Goal: Communication & Community: Answer question/provide support

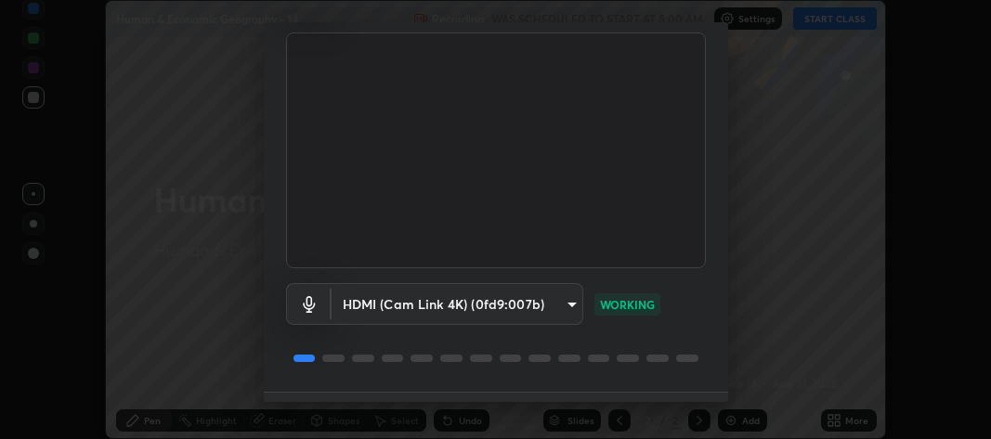
scroll to position [169, 0]
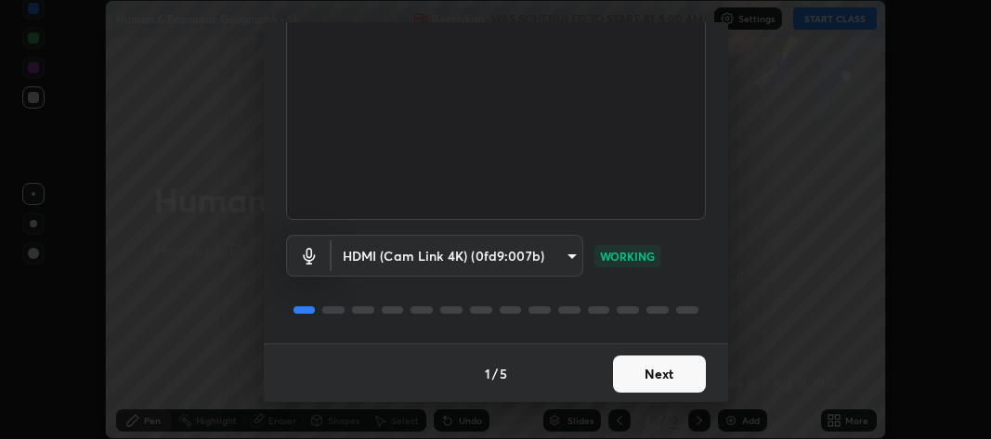
click at [651, 379] on button "Next" at bounding box center [659, 374] width 93 height 37
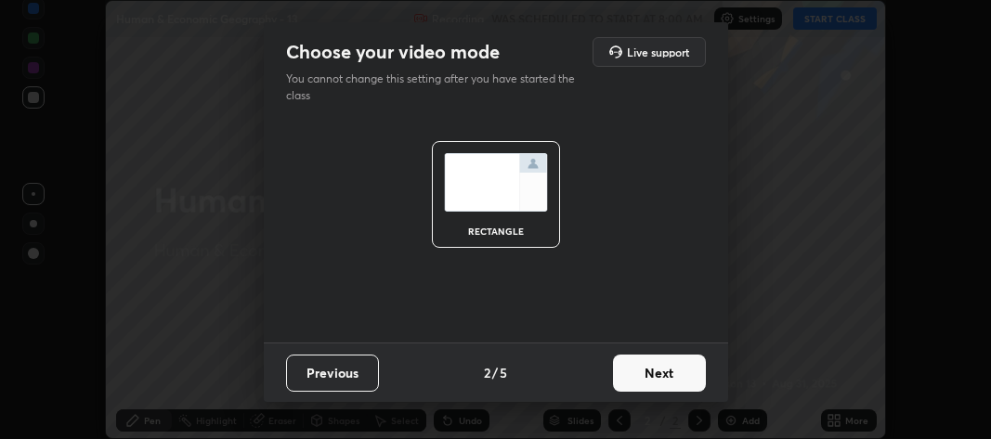
scroll to position [0, 0]
click at [655, 377] on button "Next" at bounding box center [659, 373] width 93 height 37
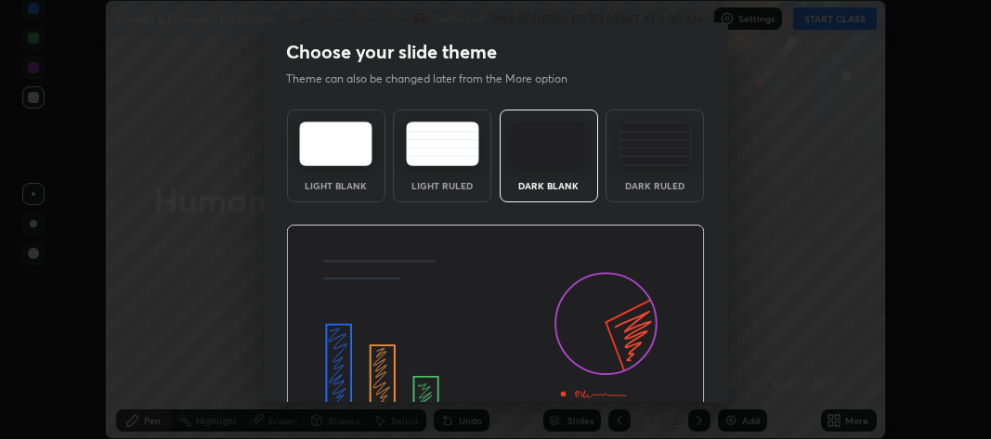
click at [665, 376] on img at bounding box center [495, 343] width 419 height 236
click at [670, 378] on img at bounding box center [495, 343] width 419 height 236
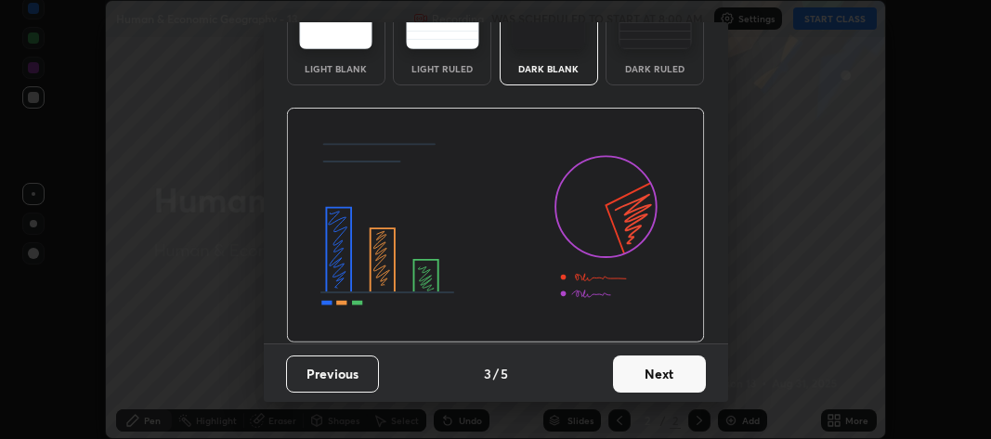
click at [661, 369] on button "Next" at bounding box center [659, 374] width 93 height 37
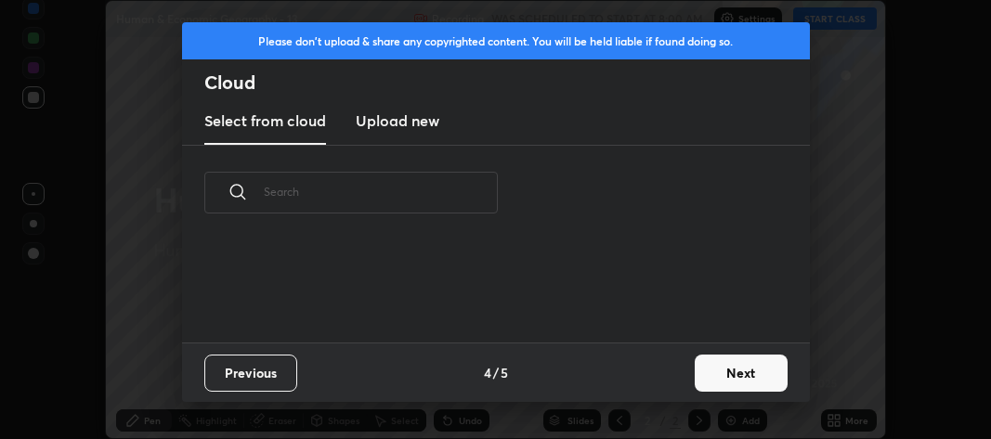
click at [696, 371] on button "Next" at bounding box center [741, 373] width 93 height 37
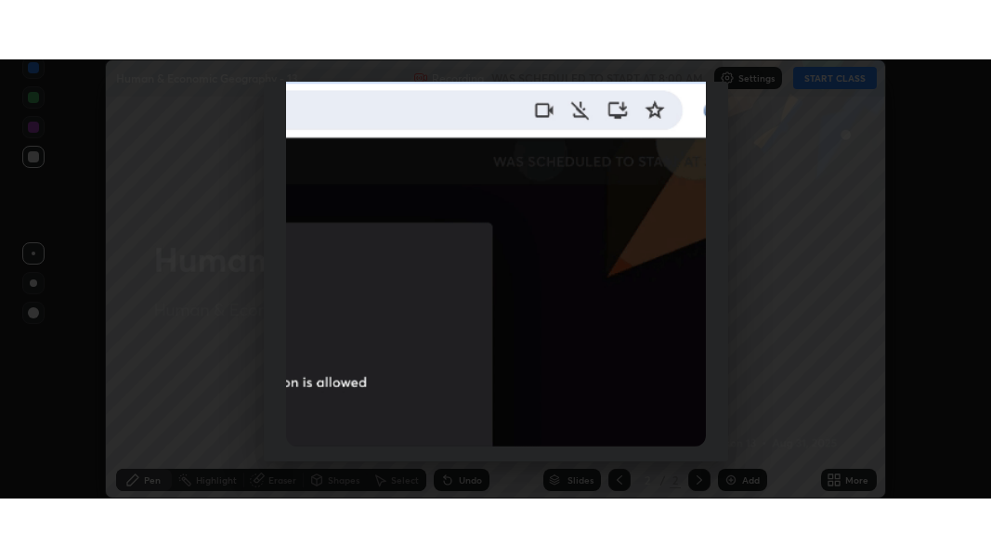
scroll to position [548, 0]
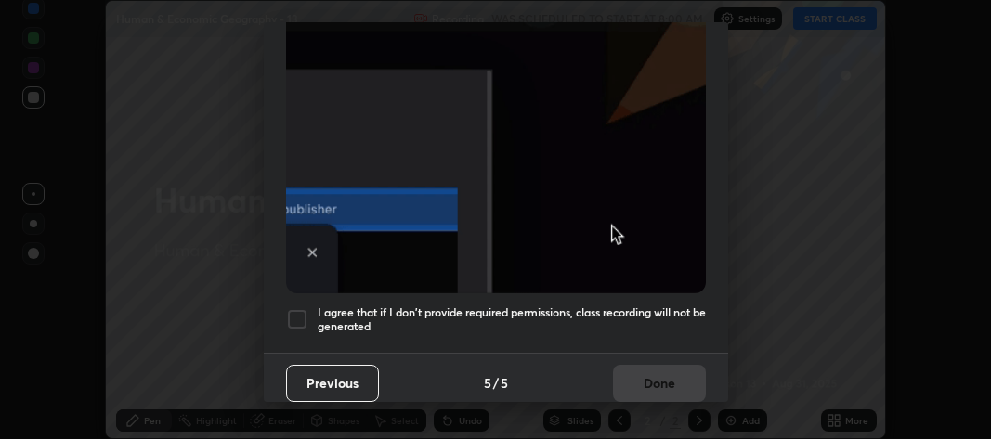
click at [297, 314] on div at bounding box center [297, 319] width 22 height 22
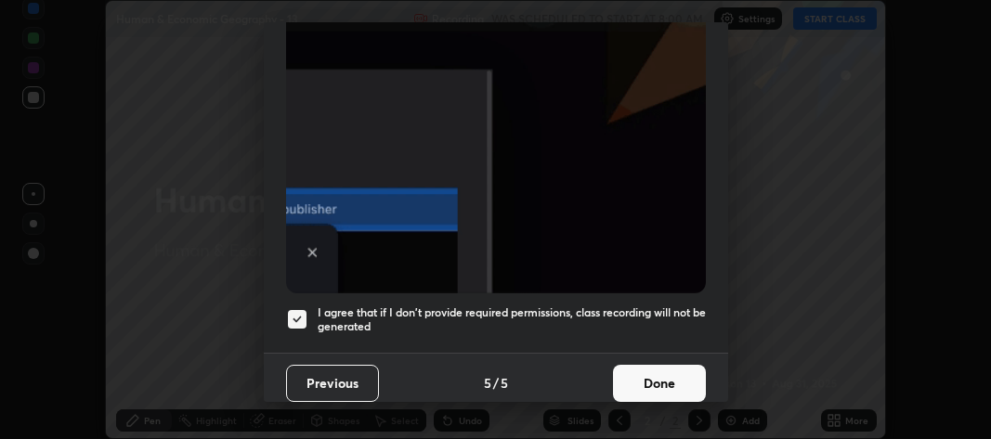
click at [634, 379] on button "Done" at bounding box center [659, 383] width 93 height 37
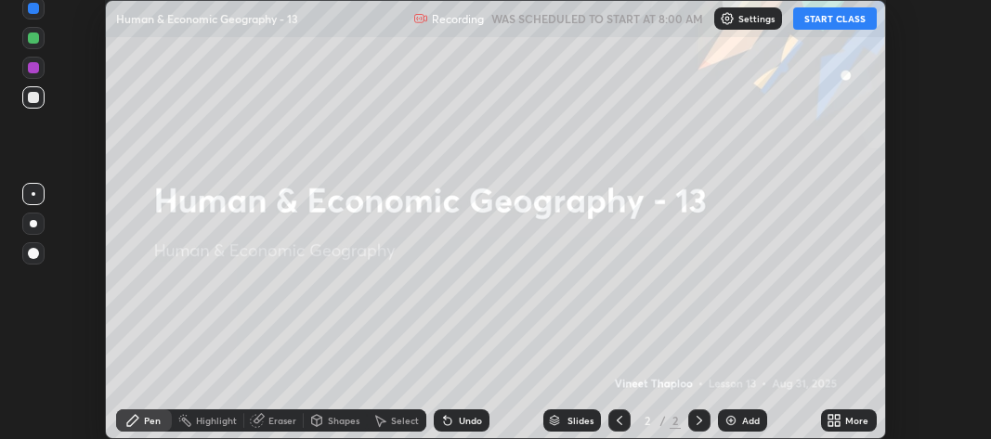
click at [832, 417] on icon at bounding box center [831, 417] width 5 height 5
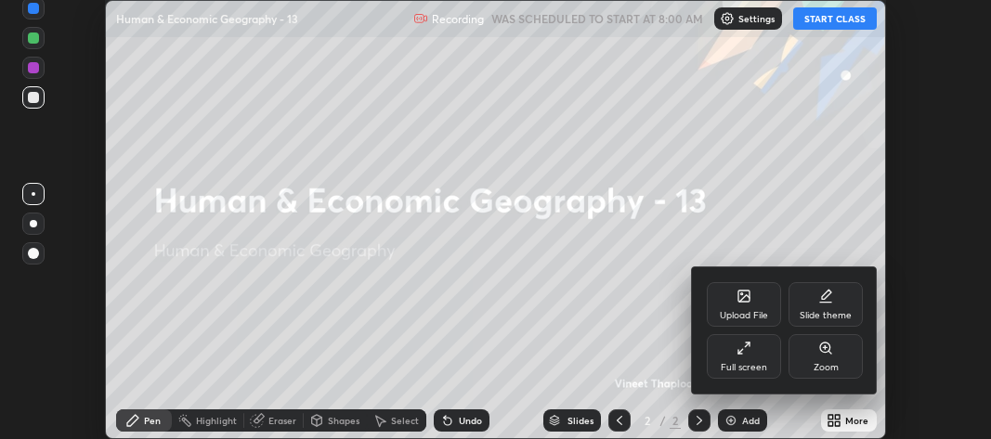
click at [741, 357] on div "Full screen" at bounding box center [744, 356] width 74 height 45
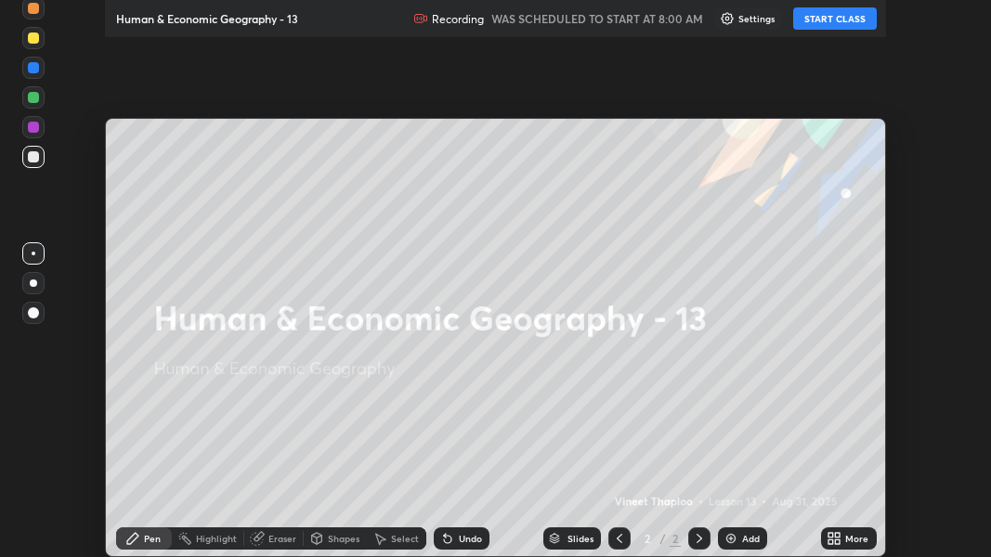
scroll to position [557, 991]
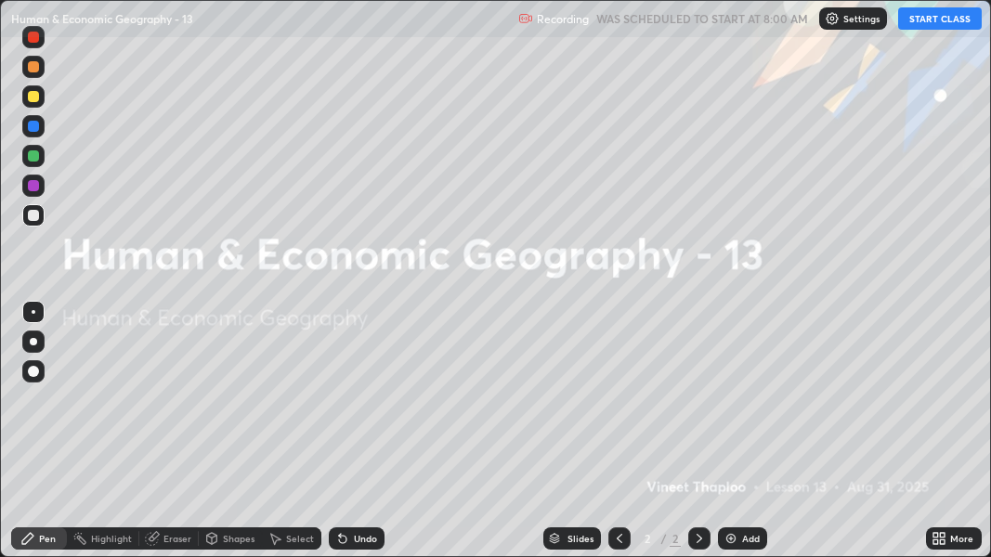
click at [932, 15] on button "START CLASS" at bounding box center [940, 18] width 84 height 22
click at [728, 439] on img at bounding box center [731, 538] width 15 height 15
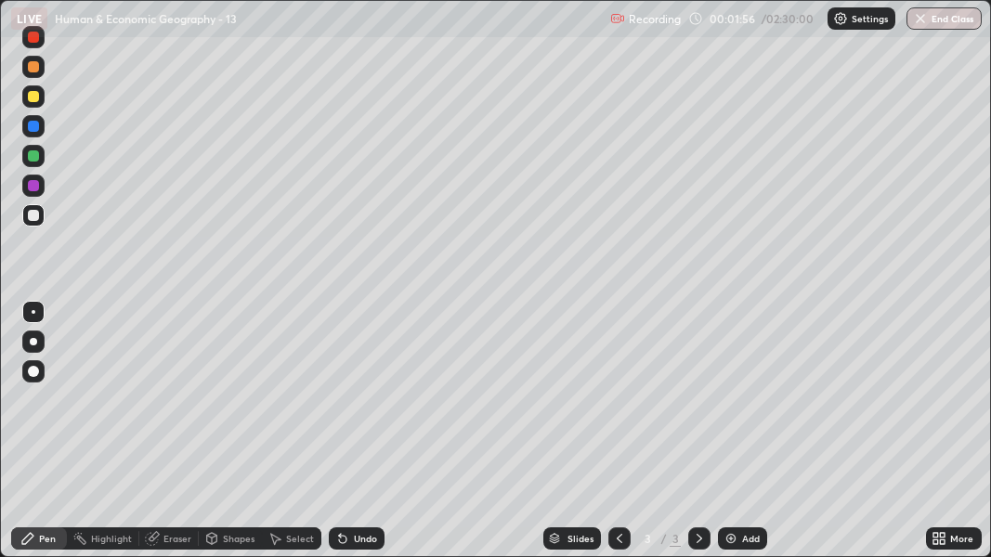
click at [29, 373] on div at bounding box center [33, 371] width 11 height 11
click at [33, 340] on div at bounding box center [33, 341] width 7 height 7
click at [43, 439] on div "Pen" at bounding box center [47, 538] width 17 height 9
click at [943, 439] on icon at bounding box center [943, 542] width 5 height 5
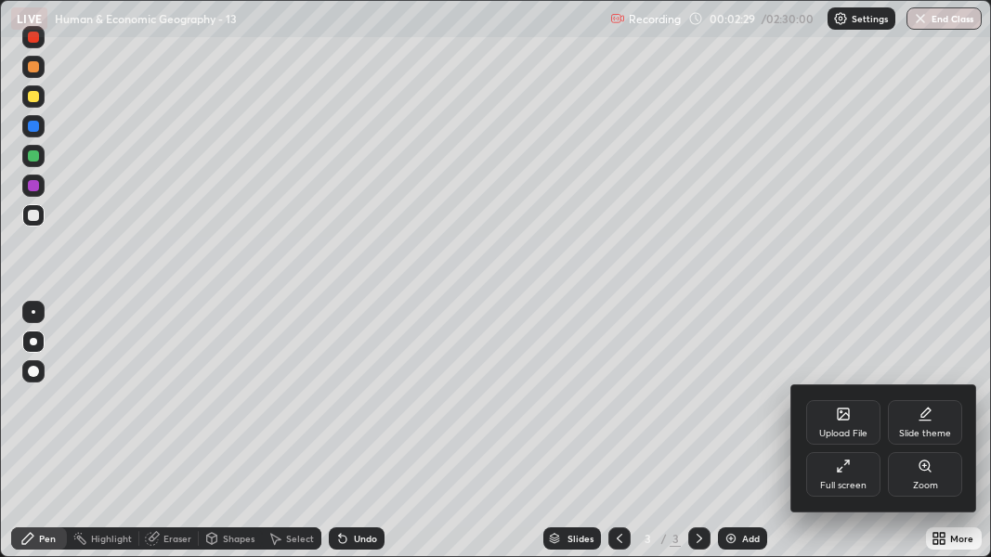
click at [858, 426] on div "Upload File" at bounding box center [843, 422] width 74 height 45
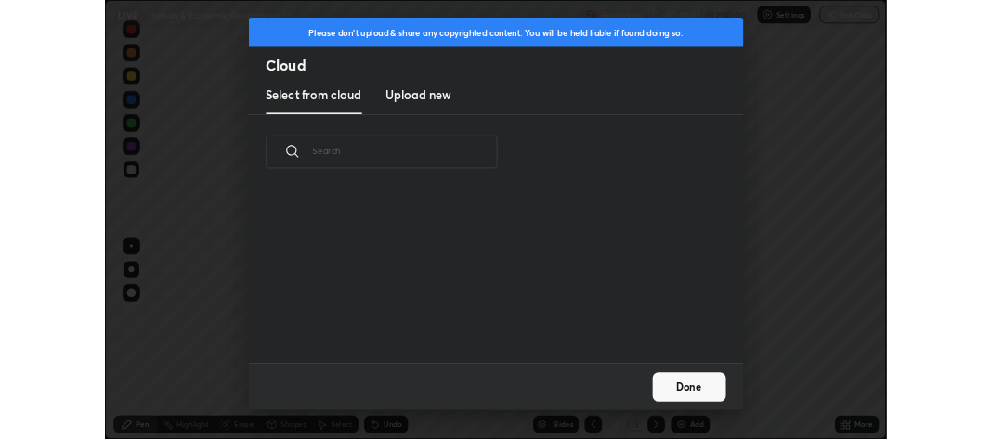
scroll to position [220, 596]
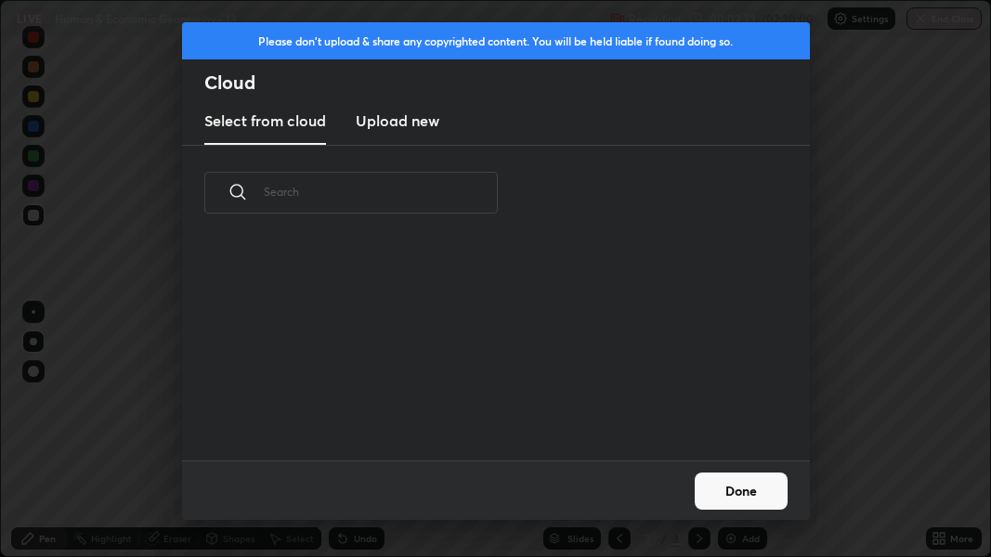
click at [415, 114] on h3 "Upload new" at bounding box center [398, 121] width 84 height 22
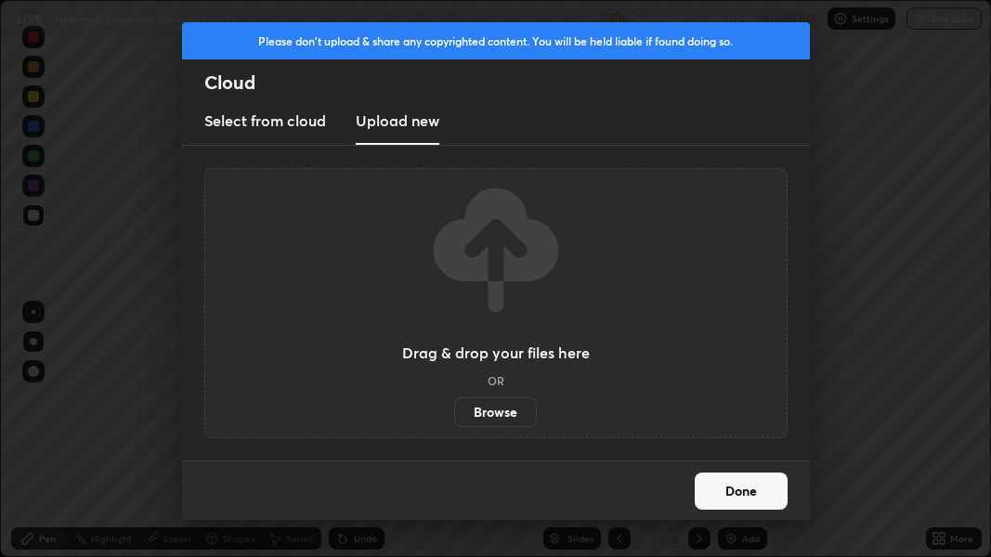
click at [518, 412] on label "Browse" at bounding box center [495, 413] width 83 height 30
click at [454, 412] on input "Browse" at bounding box center [454, 413] width 0 height 30
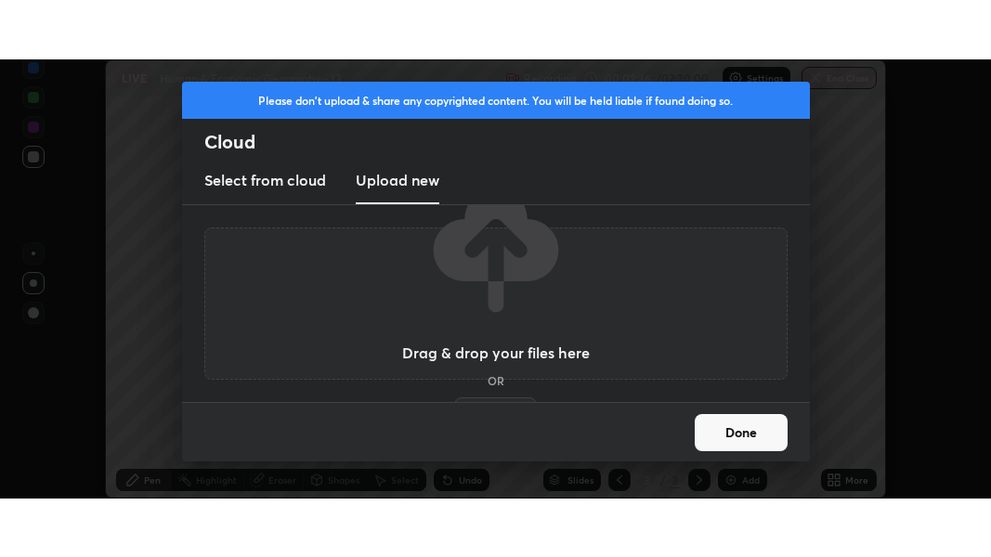
scroll to position [92473, 91921]
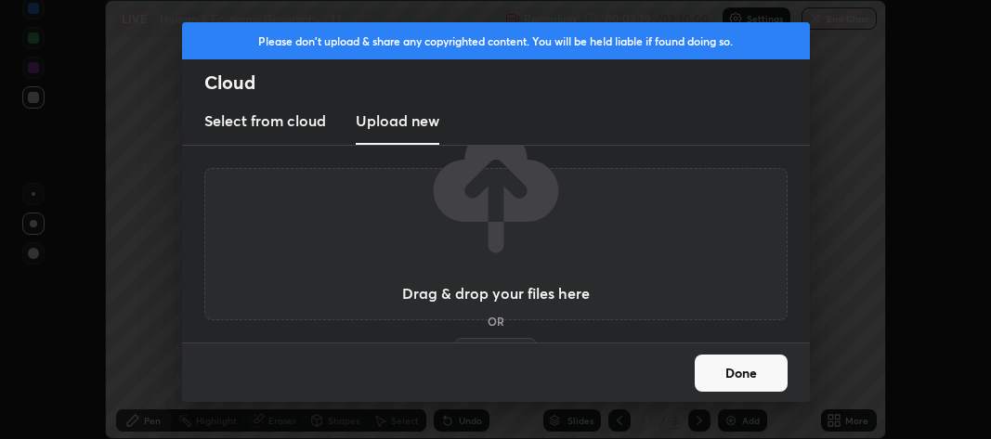
click at [714, 364] on button "Done" at bounding box center [741, 373] width 93 height 37
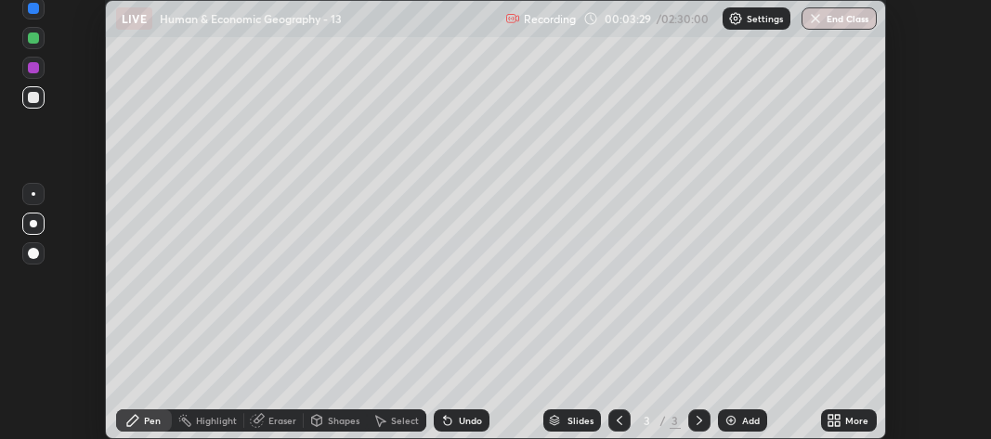
click at [832, 417] on icon at bounding box center [831, 417] width 5 height 5
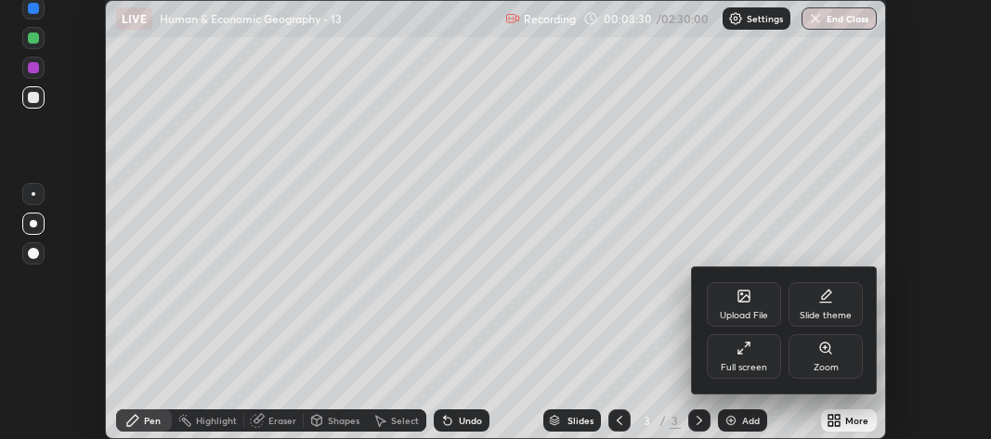
click at [753, 358] on div "Full screen" at bounding box center [744, 356] width 74 height 45
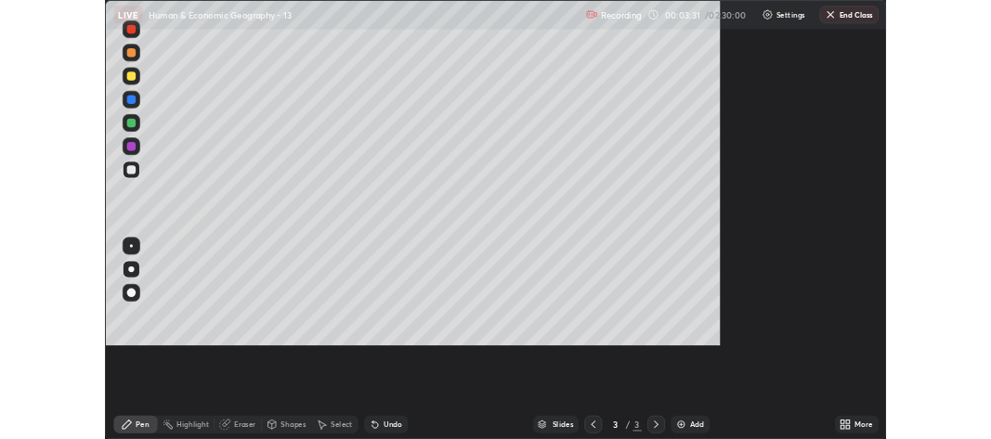
scroll to position [557, 991]
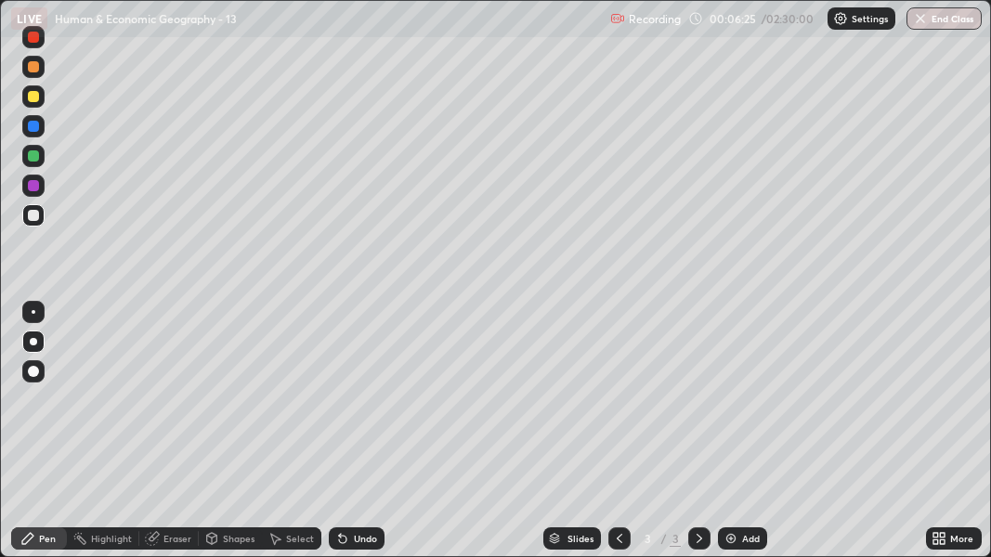
click at [361, 439] on div "Undo" at bounding box center [365, 538] width 23 height 9
click at [31, 98] on div at bounding box center [33, 96] width 11 height 11
click at [949, 439] on div "More" at bounding box center [954, 539] width 56 height 22
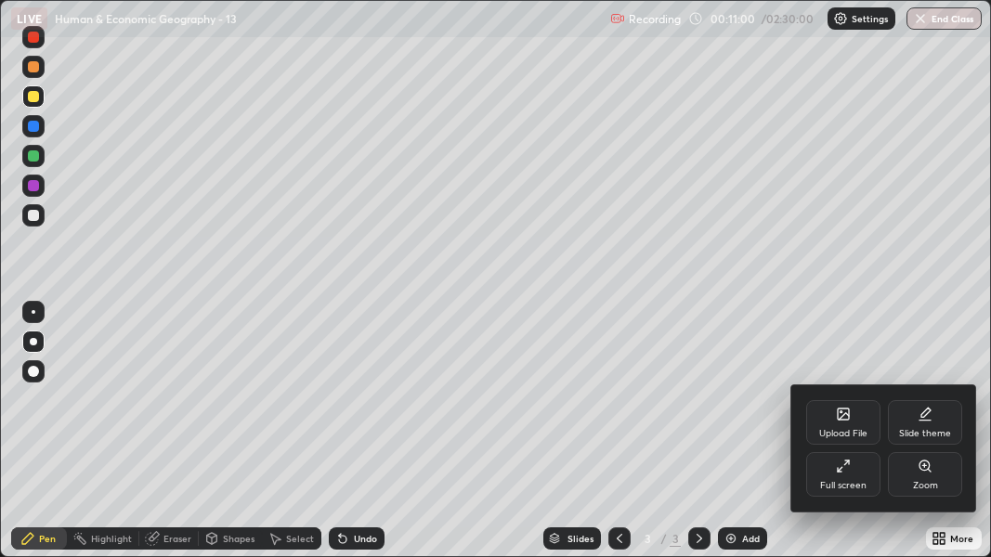
click at [859, 439] on div "Full screen" at bounding box center [843, 474] width 74 height 45
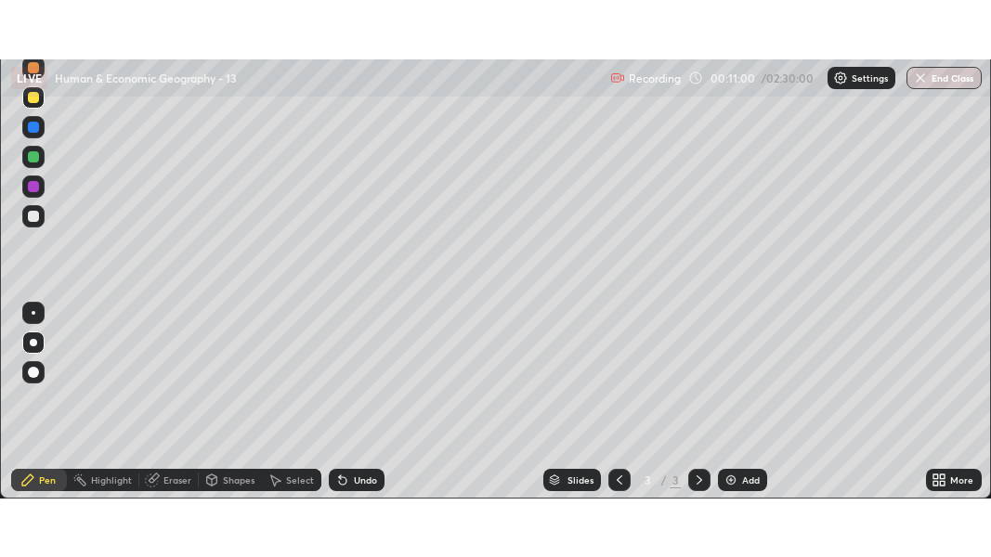
scroll to position [92473, 91921]
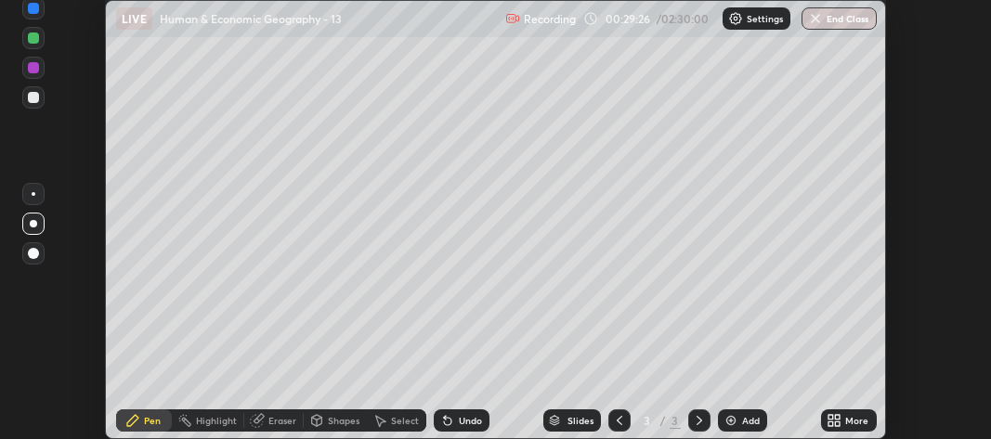
click at [839, 418] on icon at bounding box center [838, 417] width 5 height 5
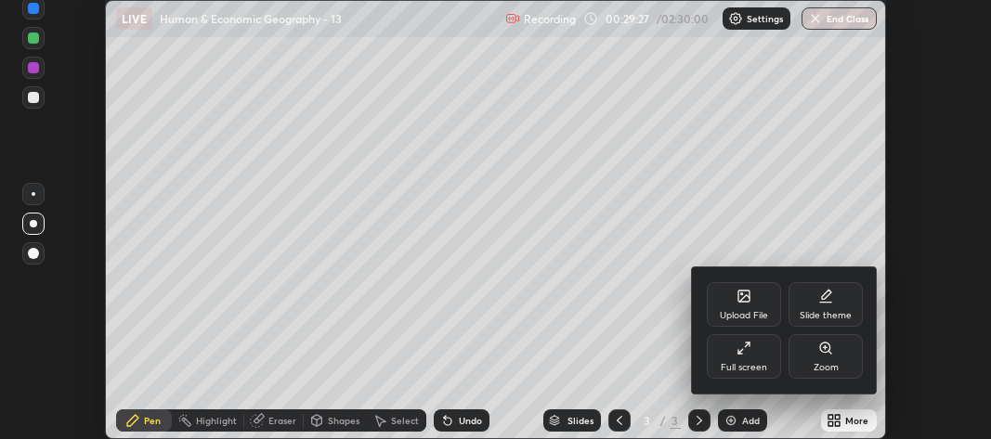
click at [745, 359] on div "Full screen" at bounding box center [744, 356] width 74 height 45
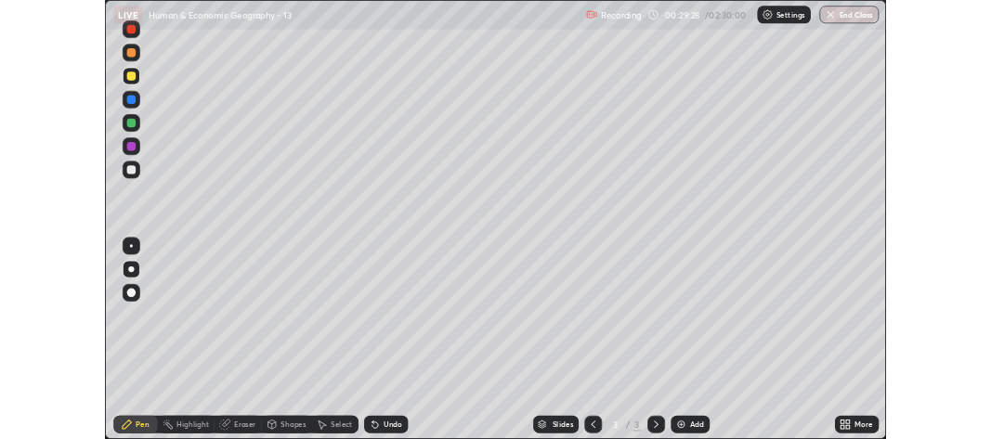
scroll to position [557, 991]
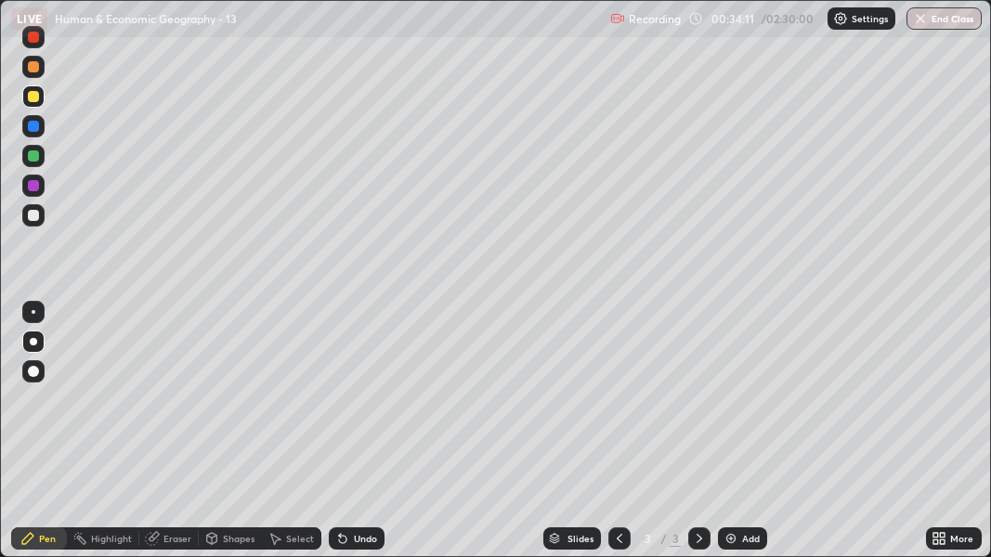
click at [34, 215] on div at bounding box center [33, 215] width 11 height 11
click at [34, 97] on div at bounding box center [33, 96] width 11 height 11
click at [33, 157] on div at bounding box center [33, 156] width 11 height 11
click at [34, 344] on div at bounding box center [33, 341] width 7 height 7
click at [36, 218] on div at bounding box center [33, 215] width 11 height 11
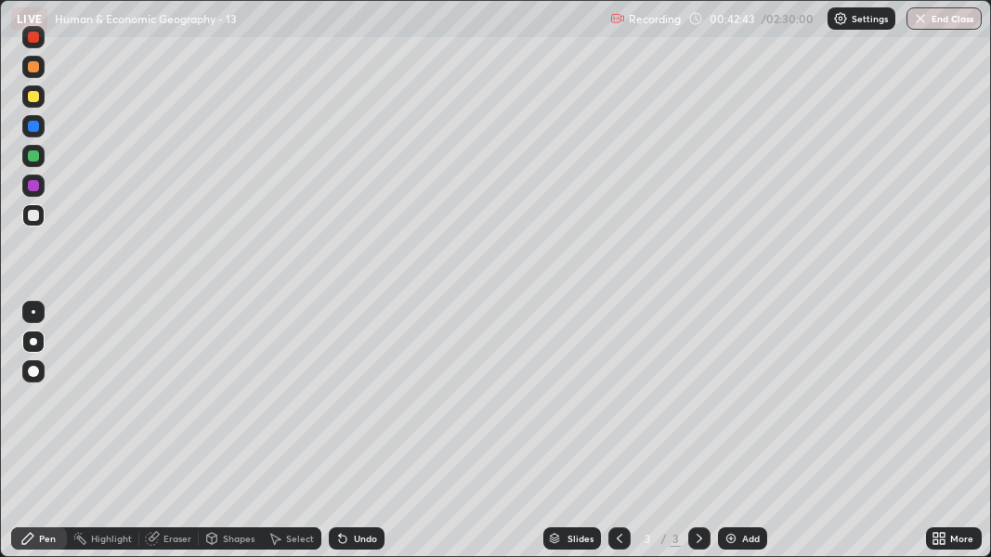
click at [32, 96] on div at bounding box center [33, 96] width 11 height 11
click at [35, 213] on div at bounding box center [33, 215] width 11 height 11
click at [956, 439] on div "More" at bounding box center [962, 538] width 23 height 9
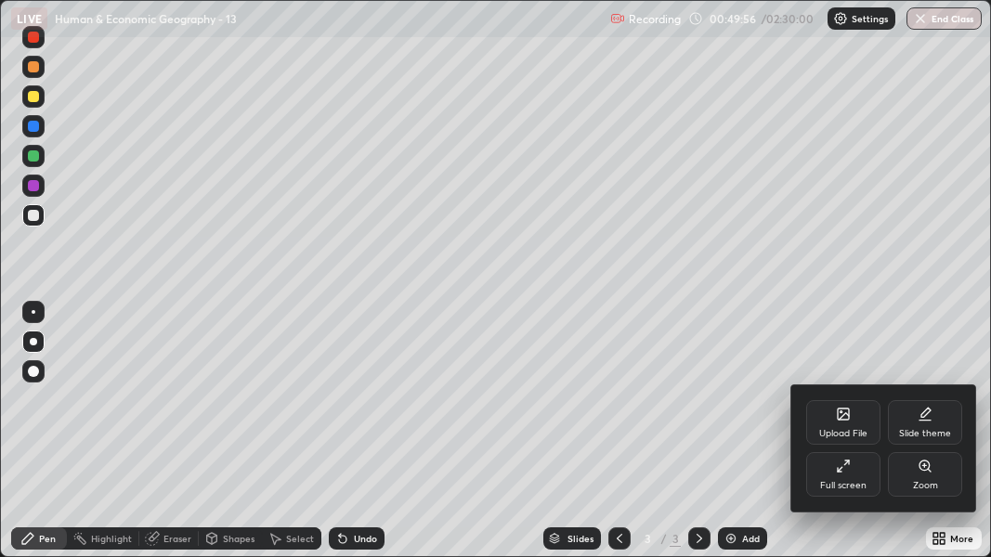
click at [840, 439] on div "Full screen" at bounding box center [843, 474] width 74 height 45
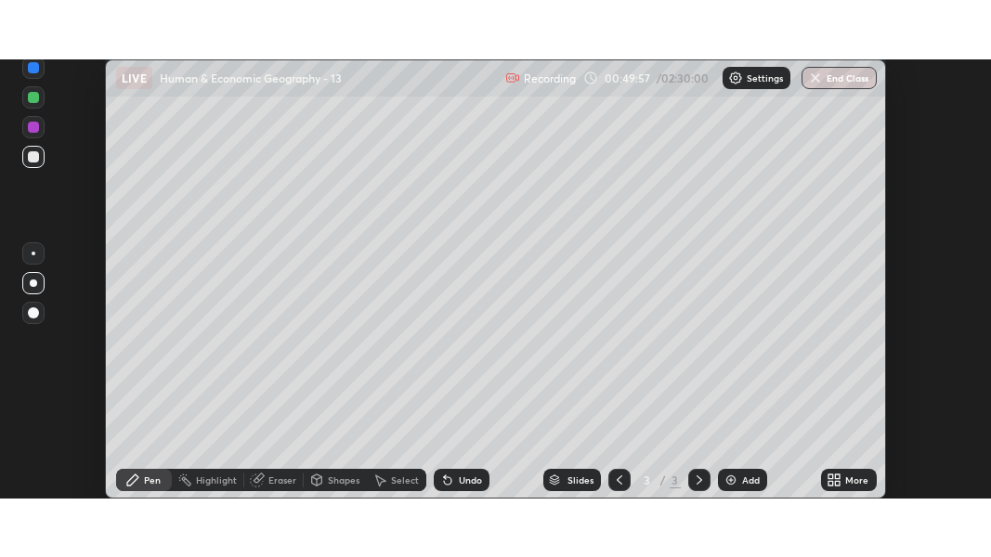
scroll to position [92473, 91921]
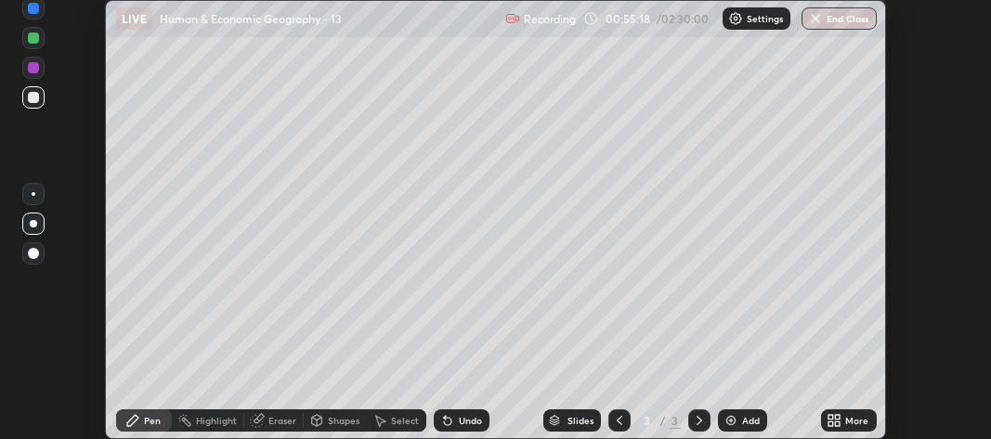
click at [836, 422] on icon at bounding box center [838, 424] width 5 height 5
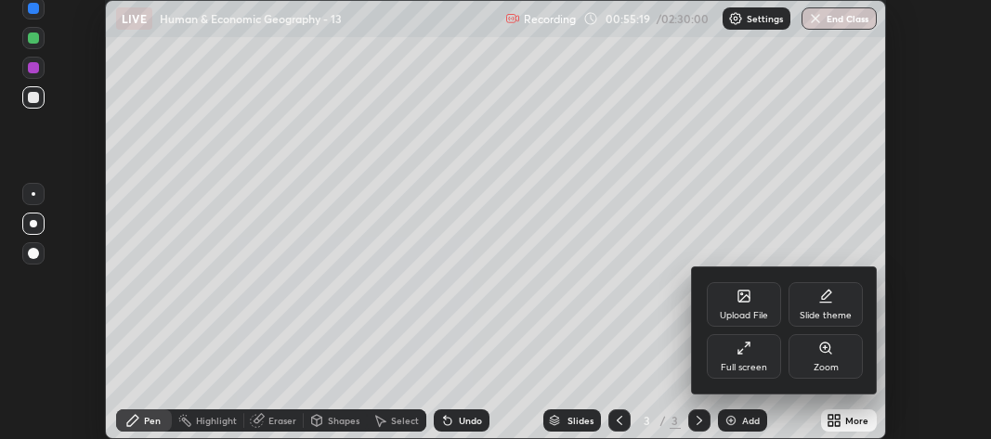
click at [754, 364] on div "Full screen" at bounding box center [744, 367] width 46 height 9
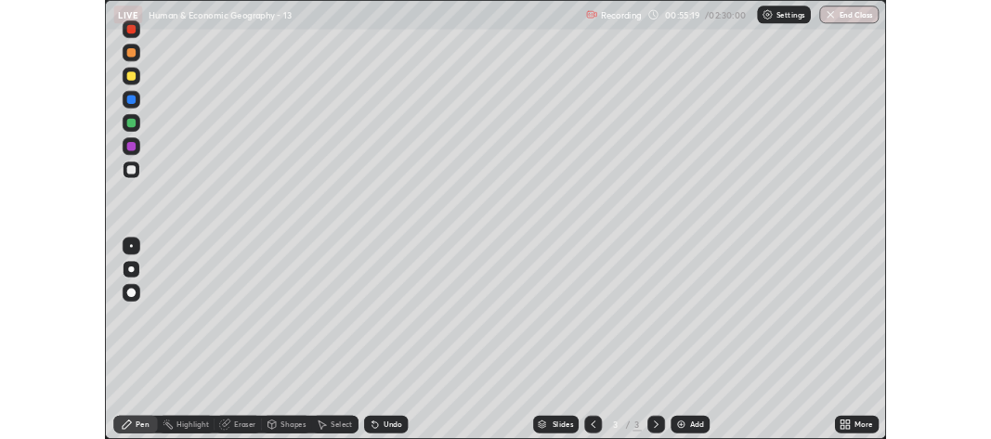
scroll to position [557, 991]
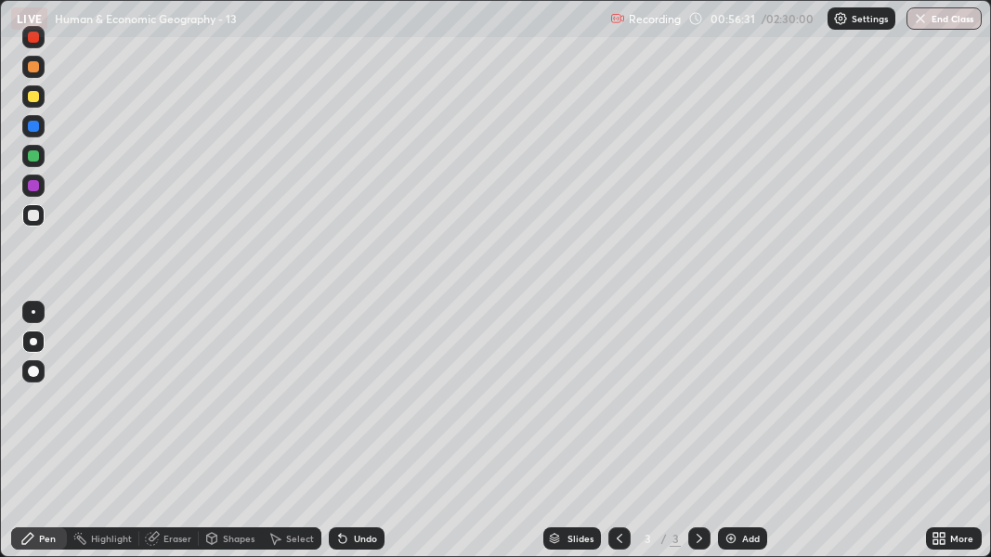
click at [29, 216] on div at bounding box center [33, 215] width 11 height 11
click at [951, 439] on div "More" at bounding box center [962, 538] width 23 height 9
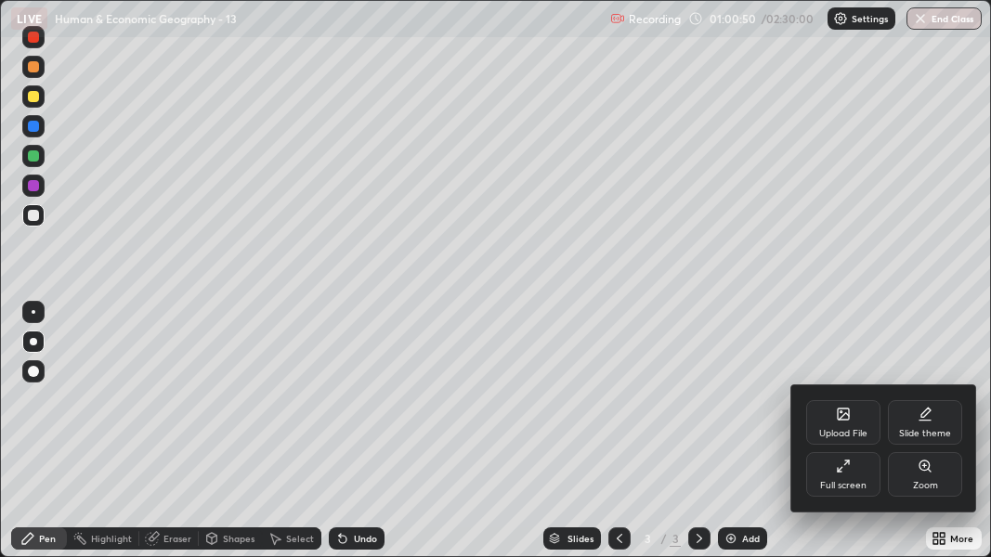
click at [848, 439] on div "Full screen" at bounding box center [843, 485] width 46 height 9
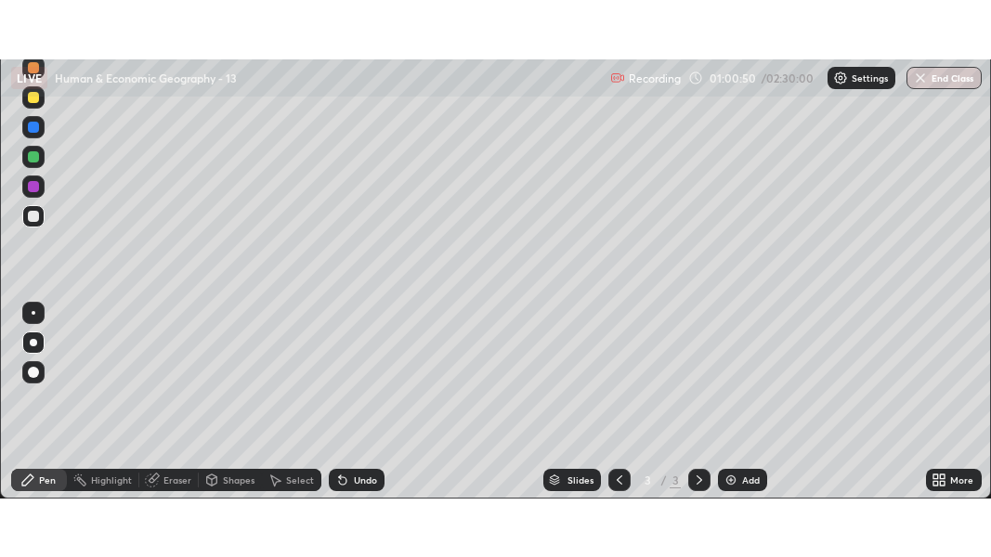
scroll to position [92473, 91921]
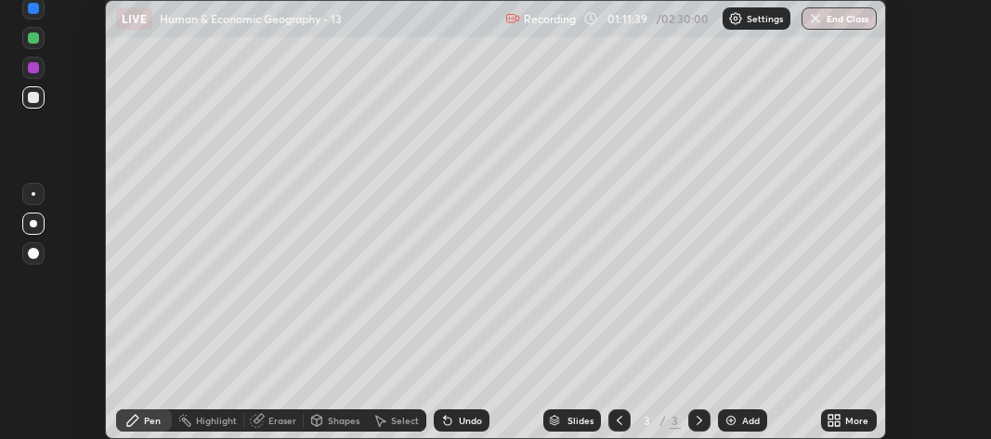
click at [838, 417] on icon at bounding box center [838, 417] width 5 height 5
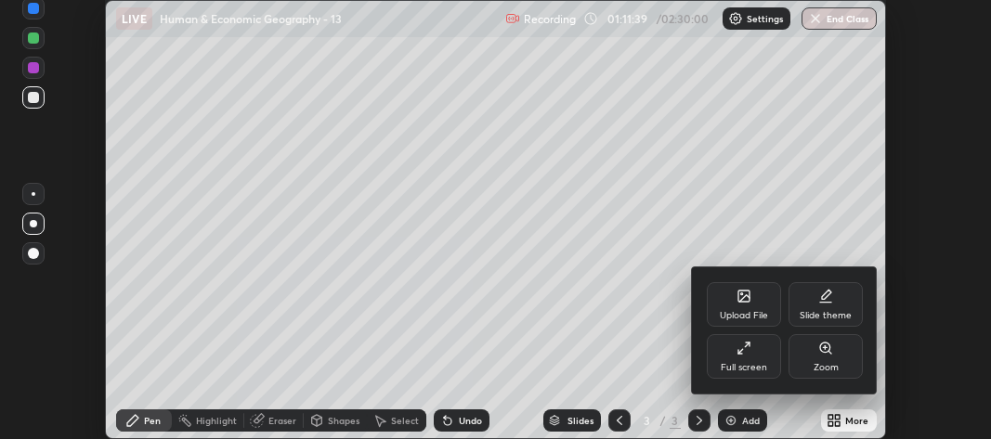
click at [758, 364] on div "Full screen" at bounding box center [744, 367] width 46 height 9
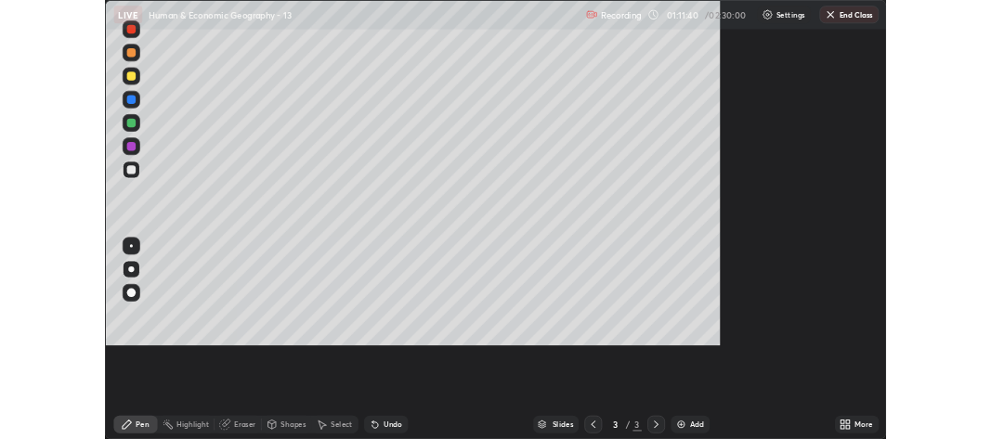
scroll to position [557, 991]
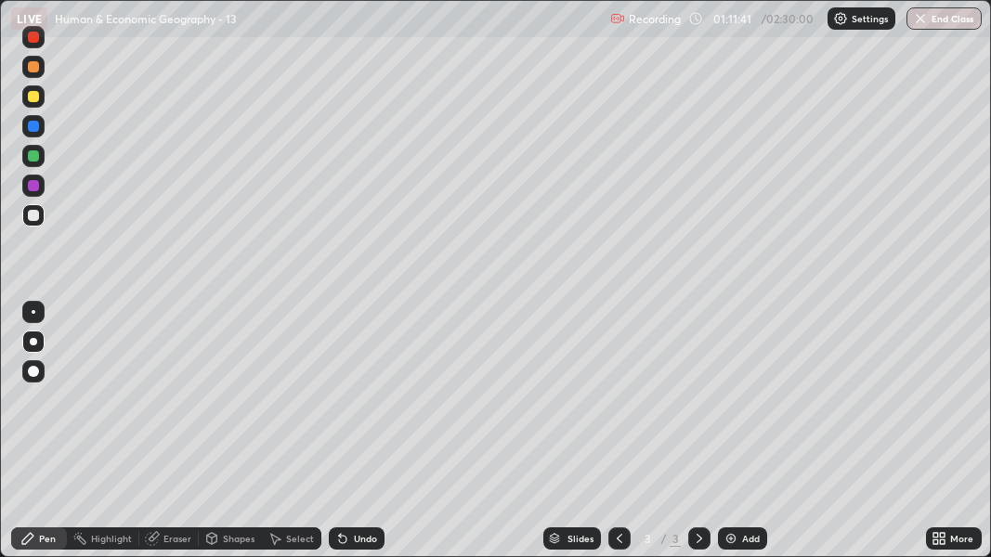
click at [738, 439] on div "Add" at bounding box center [742, 539] width 49 height 22
click at [38, 95] on div at bounding box center [33, 96] width 11 height 11
click at [36, 159] on div at bounding box center [33, 156] width 11 height 11
click at [32, 215] on div at bounding box center [33, 215] width 11 height 11
click at [32, 72] on div at bounding box center [33, 67] width 22 height 22
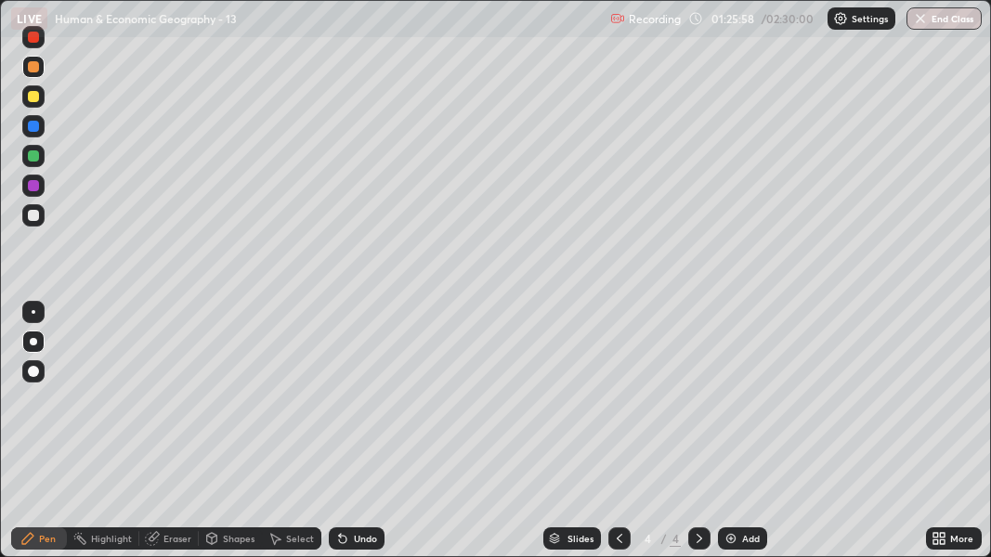
click at [29, 214] on div at bounding box center [33, 215] width 11 height 11
click at [28, 64] on div at bounding box center [33, 66] width 11 height 11
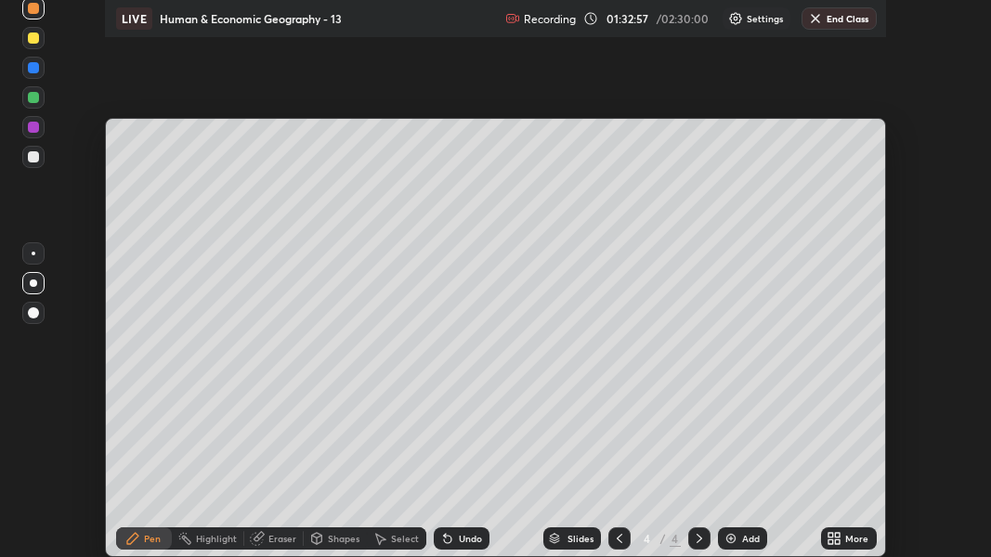
scroll to position [92473, 91921]
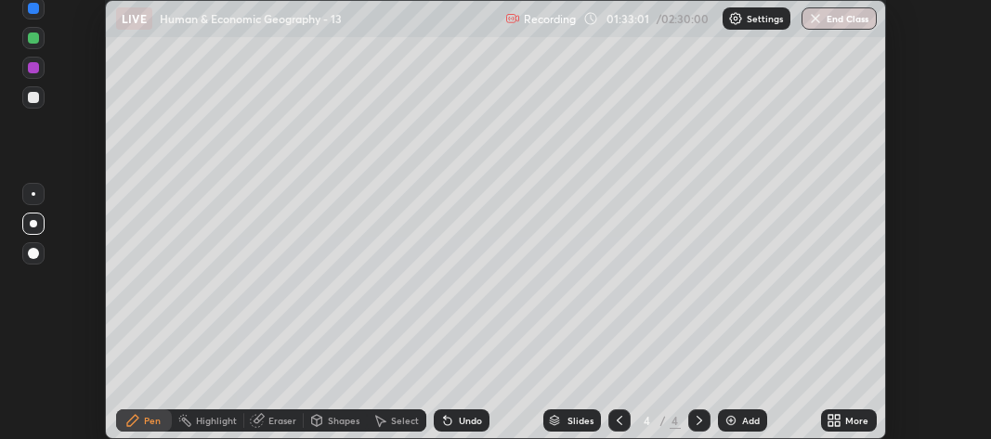
click at [833, 418] on icon at bounding box center [831, 417] width 5 height 5
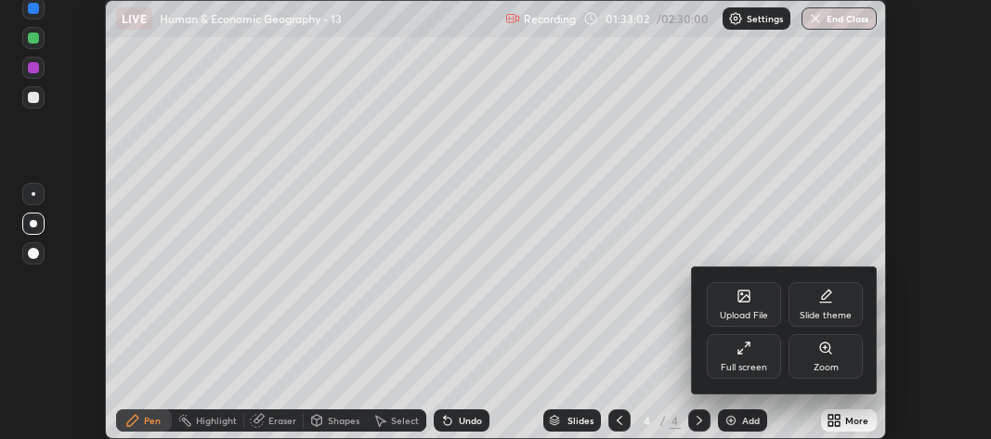
click at [753, 352] on div "Full screen" at bounding box center [744, 356] width 74 height 45
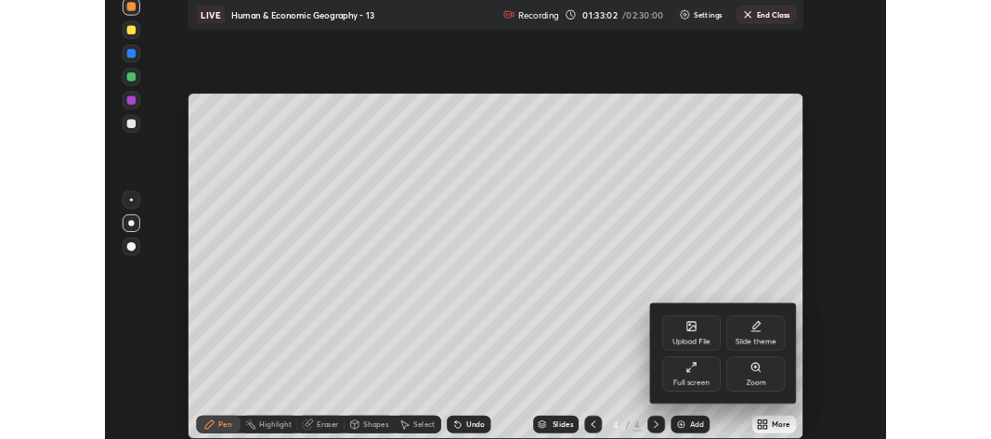
scroll to position [557, 991]
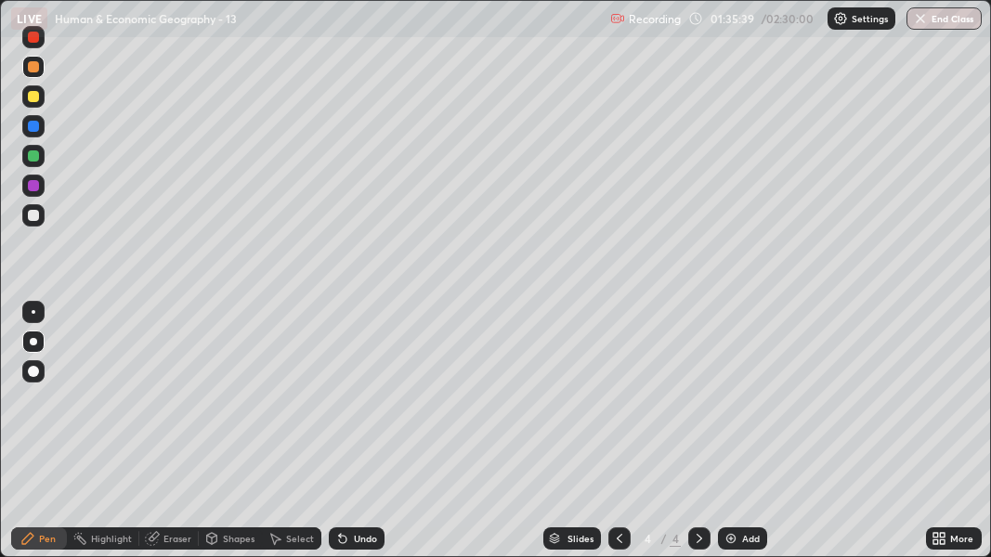
click at [30, 98] on div at bounding box center [33, 96] width 11 height 11
click at [28, 219] on div at bounding box center [33, 215] width 11 height 11
click at [365, 439] on div "Undo" at bounding box center [365, 538] width 23 height 9
click at [38, 71] on div at bounding box center [33, 67] width 22 height 22
click at [733, 439] on img at bounding box center [731, 538] width 15 height 15
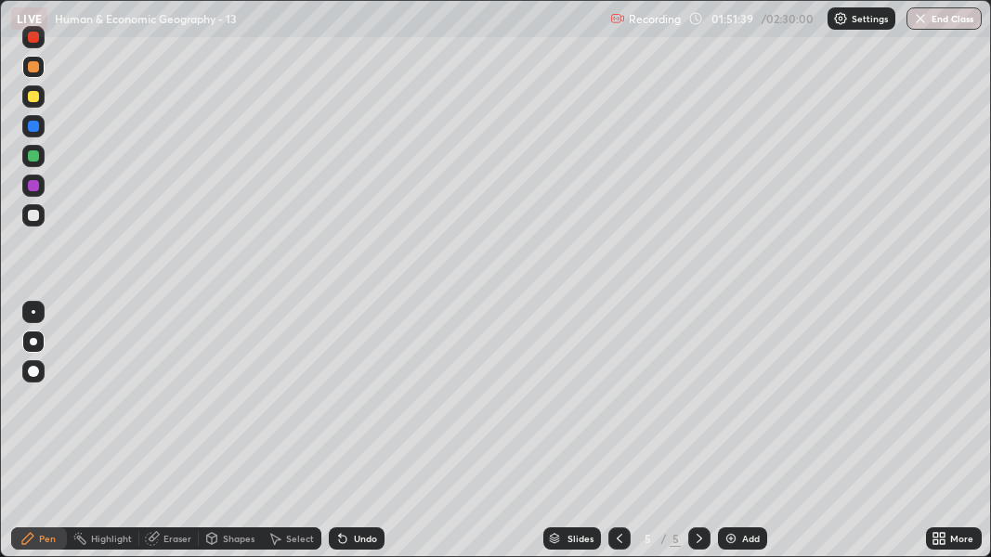
click at [368, 439] on div "Undo" at bounding box center [365, 538] width 23 height 9
click at [373, 439] on div "Undo" at bounding box center [365, 538] width 23 height 9
click at [372, 439] on div "Undo" at bounding box center [365, 538] width 23 height 9
click at [35, 217] on div at bounding box center [33, 215] width 11 height 11
click at [25, 216] on div at bounding box center [33, 215] width 22 height 22
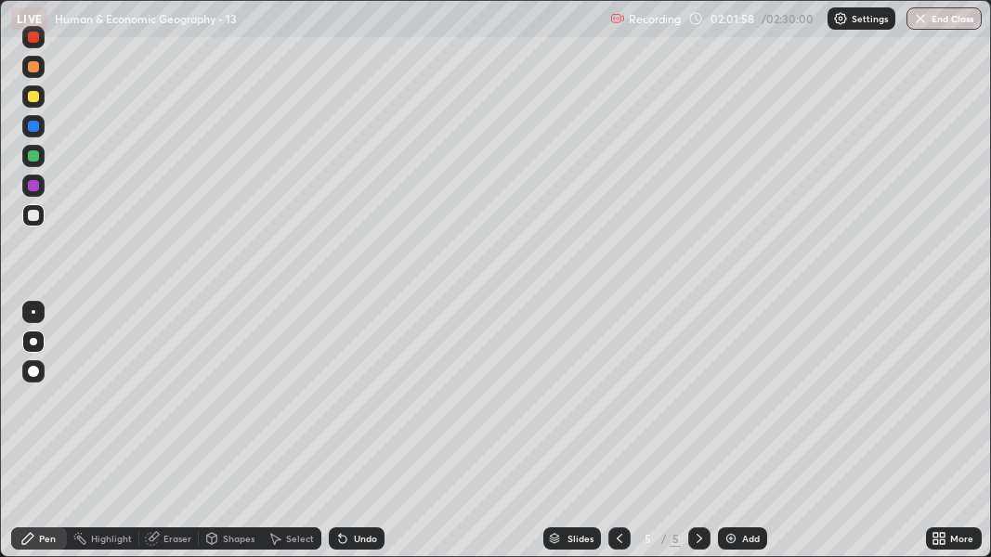
click at [357, 439] on div "Undo" at bounding box center [365, 538] width 23 height 9
click at [33, 98] on div at bounding box center [33, 96] width 11 height 11
click at [34, 217] on div at bounding box center [33, 215] width 11 height 11
click at [36, 98] on div at bounding box center [33, 96] width 11 height 11
click at [129, 439] on div "Highlight" at bounding box center [103, 538] width 72 height 37
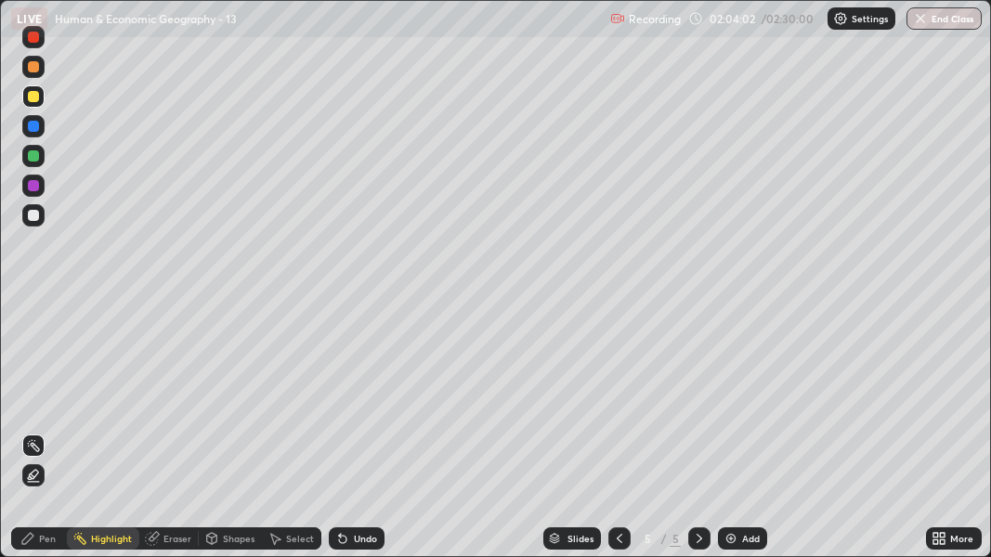
click at [361, 439] on div "Undo" at bounding box center [365, 538] width 23 height 9
click at [34, 439] on icon at bounding box center [27, 538] width 15 height 15
click at [133, 439] on div "Highlight" at bounding box center [103, 538] width 72 height 37
click at [43, 439] on div "Pen" at bounding box center [47, 538] width 17 height 9
click at [182, 439] on div "Eraser" at bounding box center [168, 538] width 59 height 37
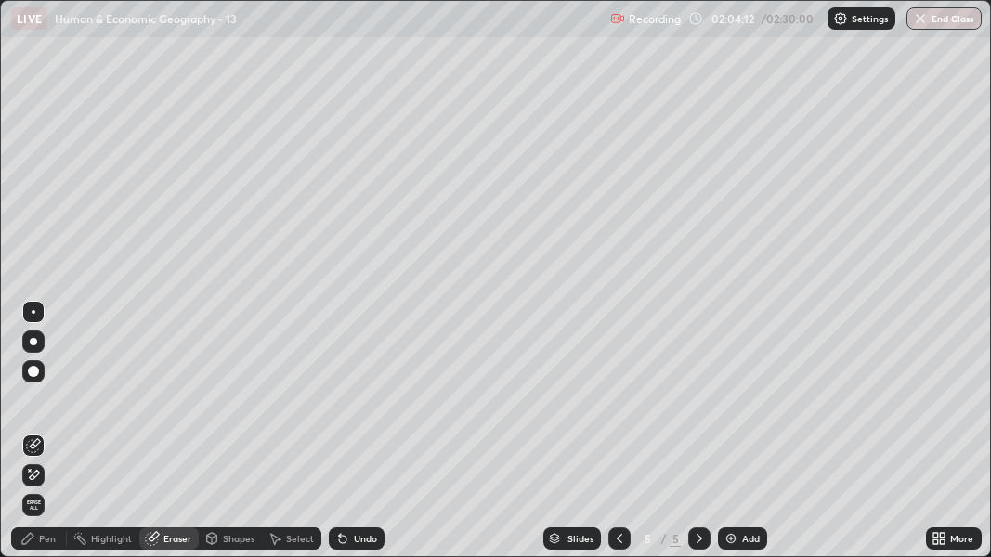
click at [361, 439] on div "Undo" at bounding box center [365, 538] width 23 height 9
click at [45, 439] on div "Pen" at bounding box center [47, 538] width 17 height 9
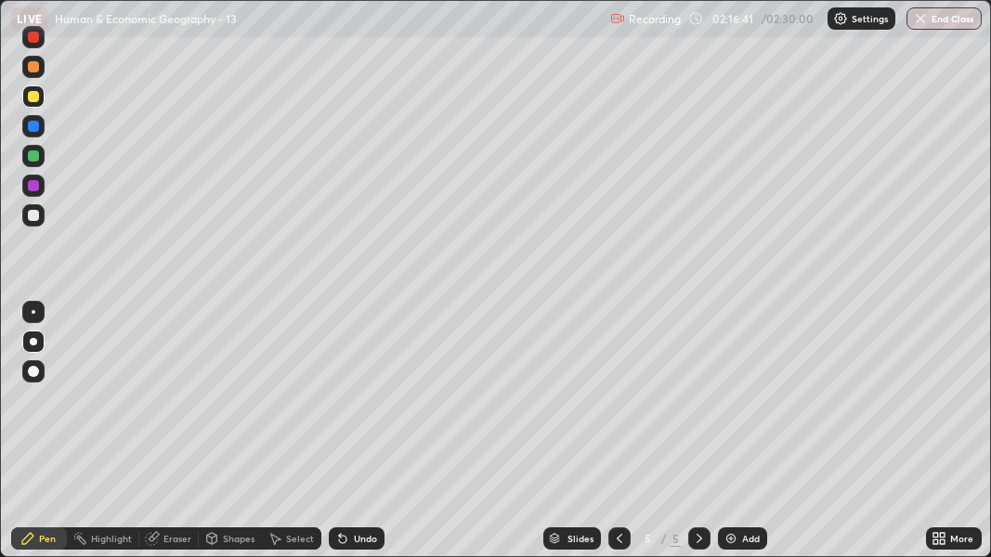
click at [621, 439] on icon at bounding box center [619, 538] width 15 height 15
click at [618, 439] on icon at bounding box center [619, 538] width 15 height 15
click at [696, 439] on icon at bounding box center [699, 538] width 15 height 15
click at [698, 439] on icon at bounding box center [699, 538] width 15 height 15
click at [946, 439] on icon at bounding box center [939, 538] width 15 height 15
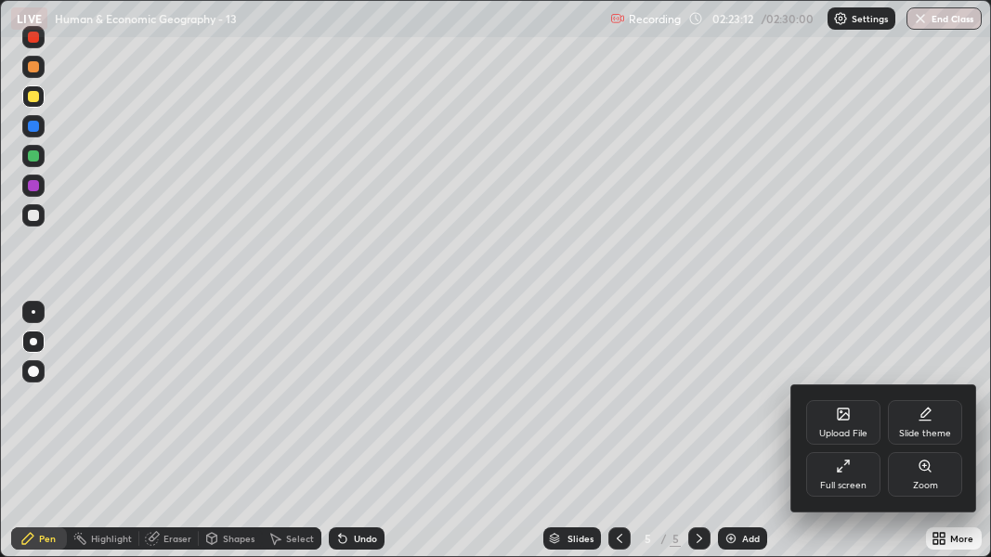
click at [870, 439] on div "Full screen" at bounding box center [843, 474] width 74 height 45
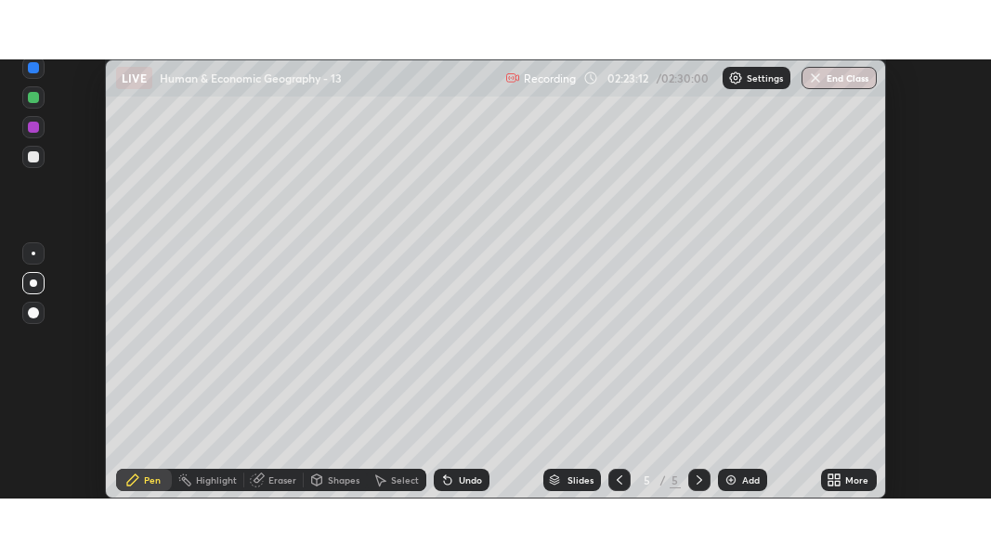
scroll to position [92473, 91921]
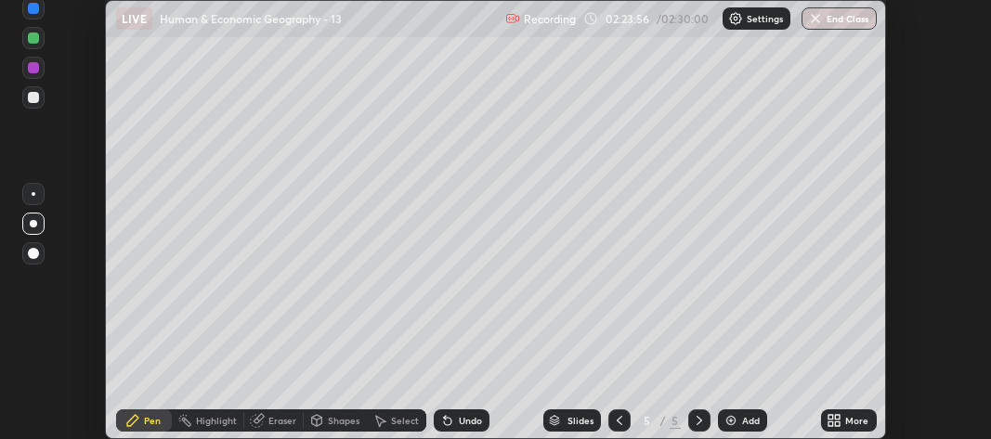
click at [846, 424] on div "More" at bounding box center [849, 421] width 56 height 22
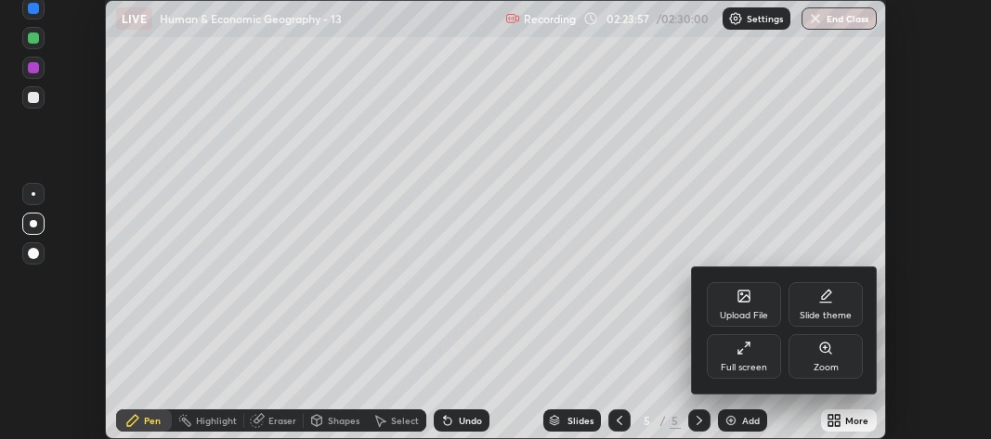
click at [757, 361] on div "Full screen" at bounding box center [744, 356] width 74 height 45
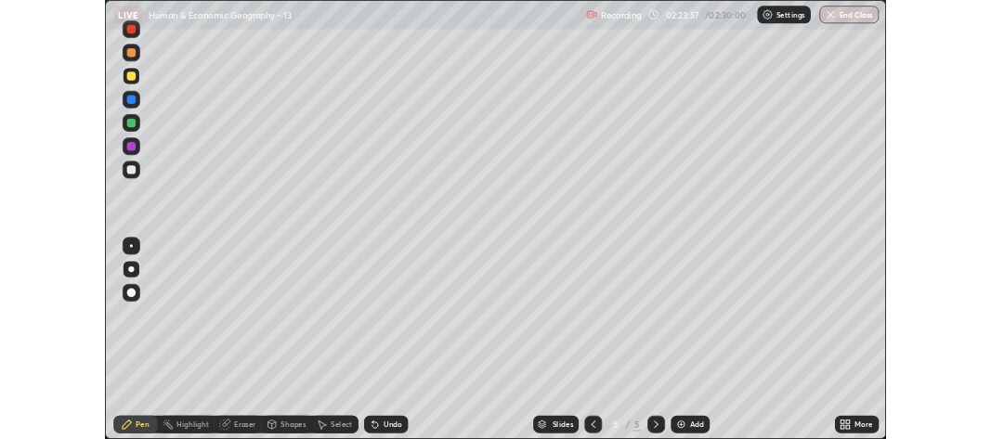
scroll to position [557, 991]
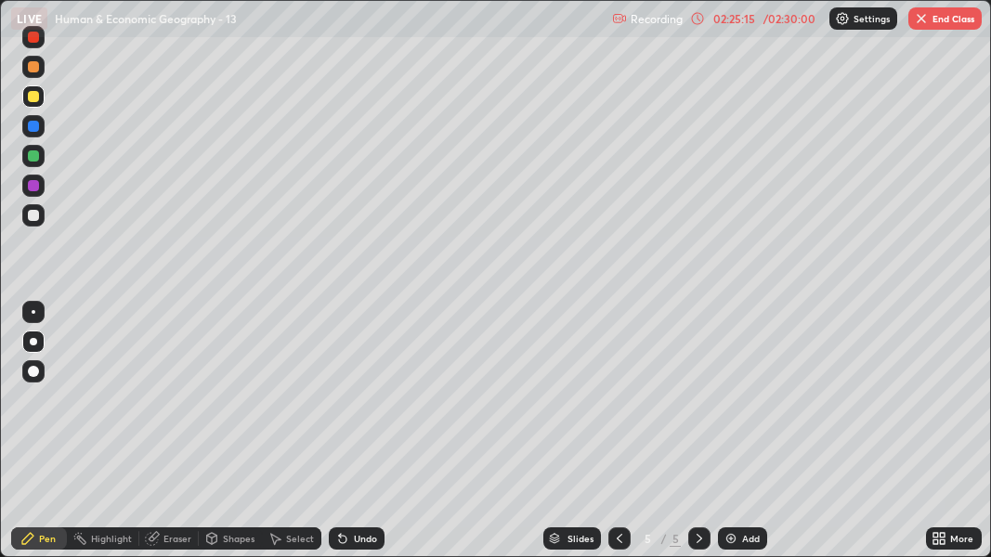
click at [768, 20] on div "/ 02:30:00" at bounding box center [790, 18] width 58 height 11
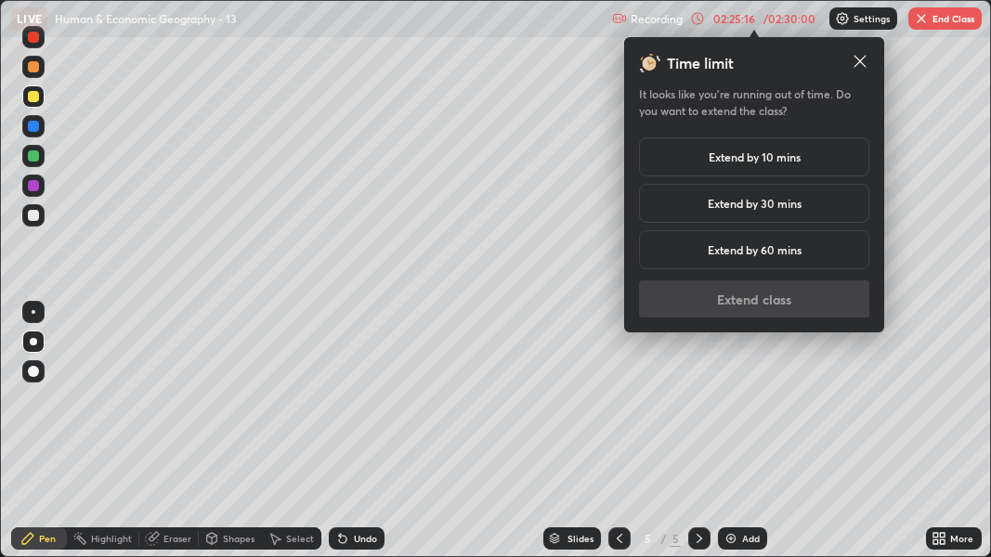
click at [798, 160] on h5 "Extend by 10 mins" at bounding box center [755, 157] width 92 height 17
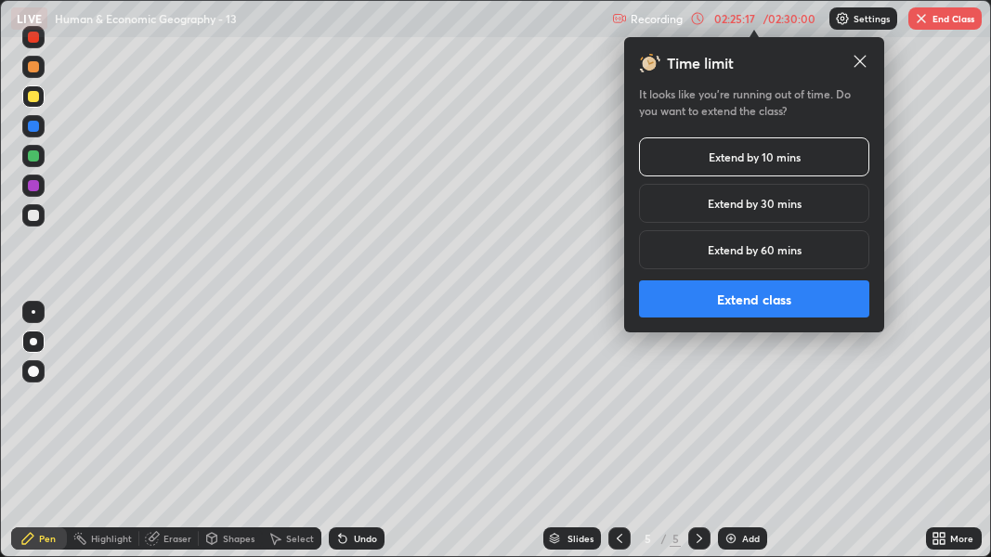
click at [771, 304] on button "Extend class" at bounding box center [754, 299] width 230 height 37
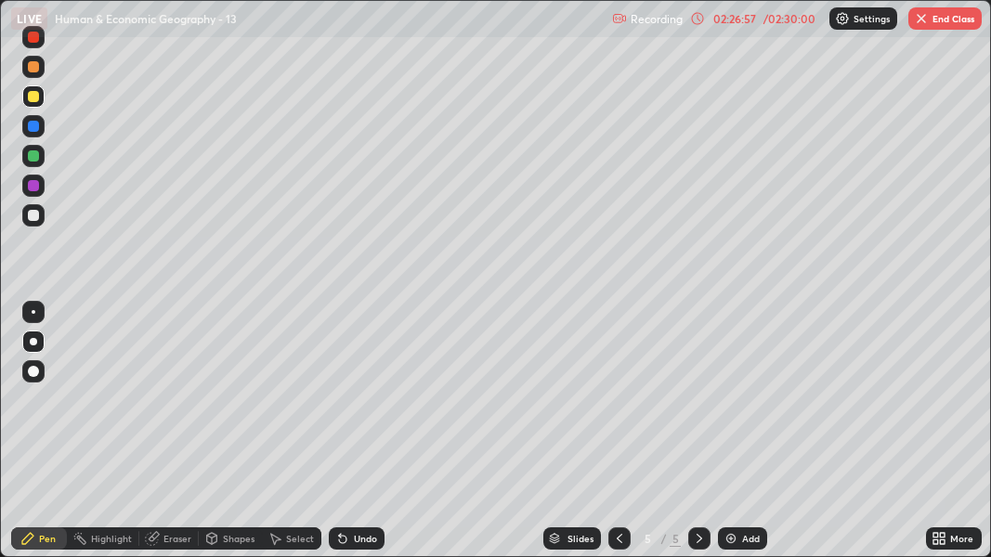
click at [34, 215] on div at bounding box center [33, 215] width 11 height 11
click at [951, 439] on div "More" at bounding box center [962, 538] width 23 height 9
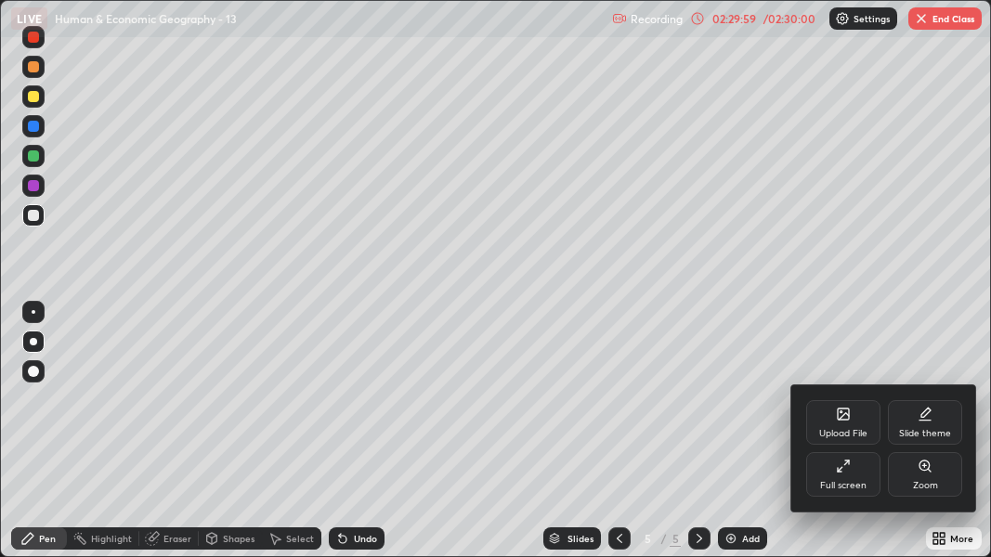
click at [856, 439] on div "Full screen" at bounding box center [843, 474] width 74 height 45
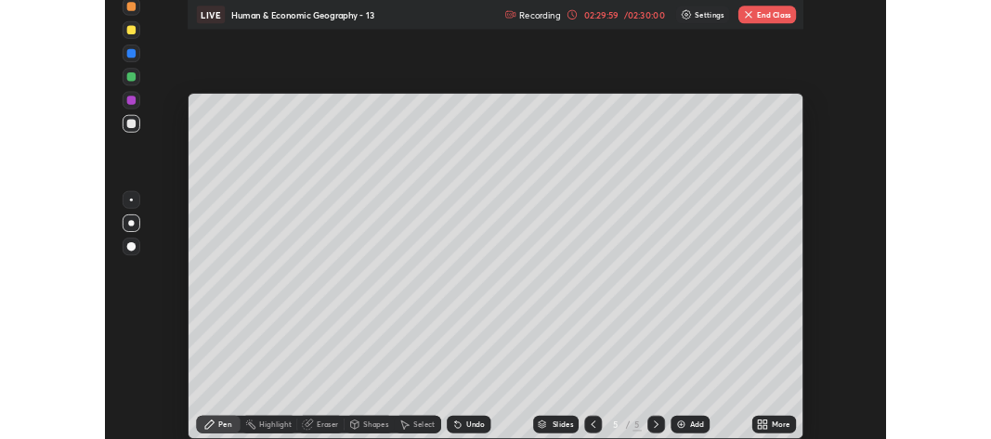
scroll to position [92473, 91921]
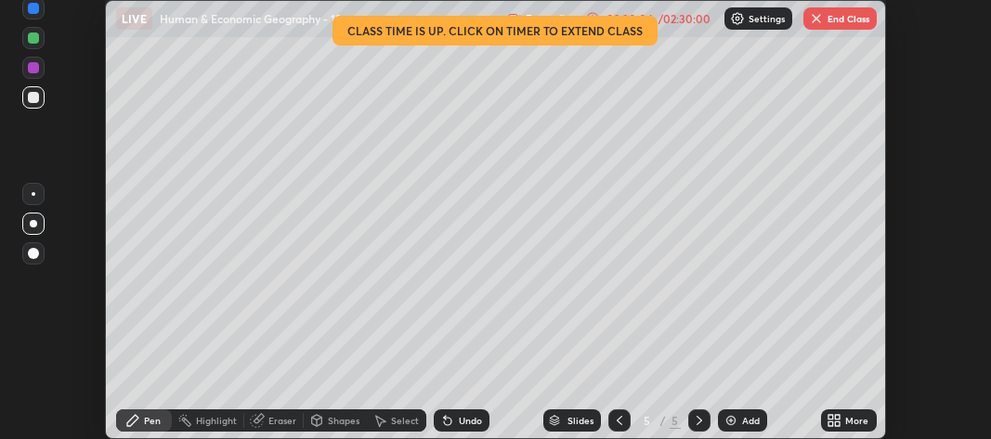
click at [588, 22] on icon at bounding box center [592, 18] width 12 height 12
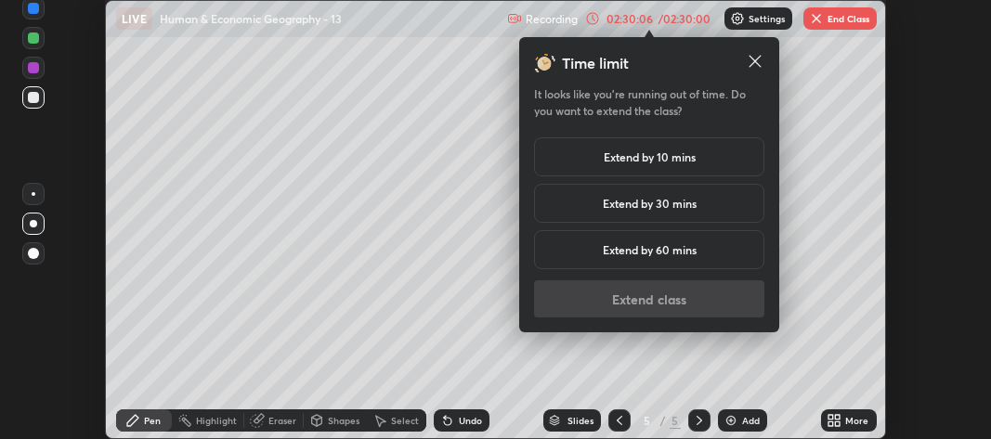
click at [687, 200] on h5 "Extend by 30 mins" at bounding box center [650, 203] width 94 height 17
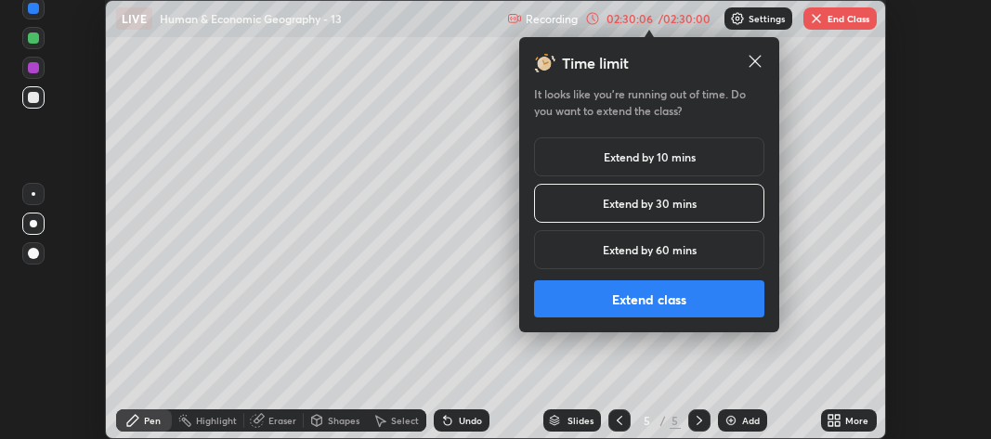
click at [688, 296] on button "Extend class" at bounding box center [649, 299] width 230 height 37
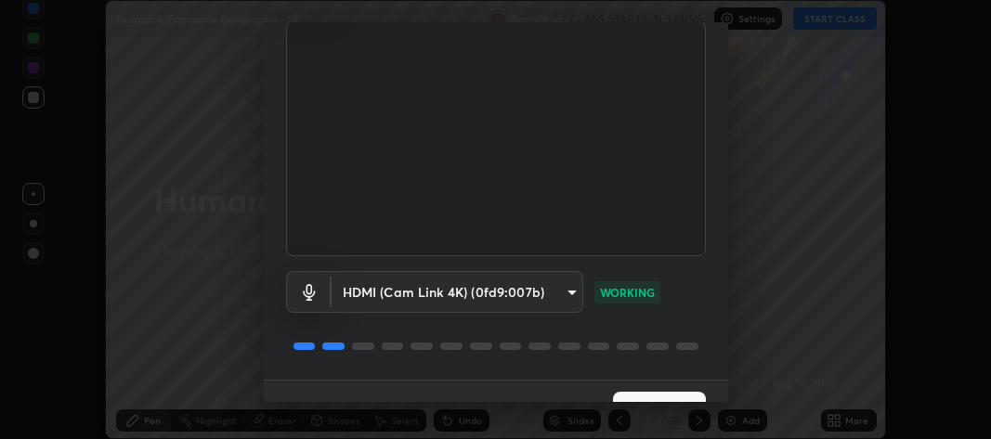
scroll to position [169, 0]
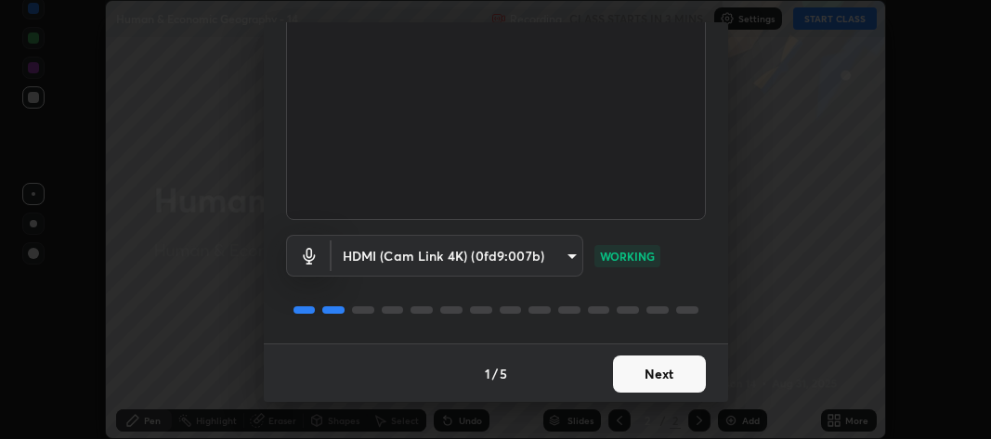
click at [658, 374] on button "Next" at bounding box center [659, 374] width 93 height 37
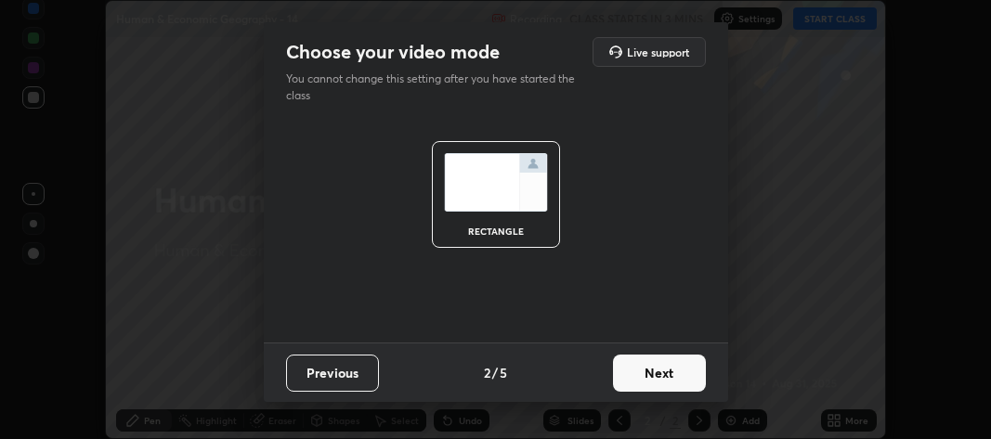
scroll to position [0, 0]
click at [661, 373] on button "Next" at bounding box center [659, 373] width 93 height 37
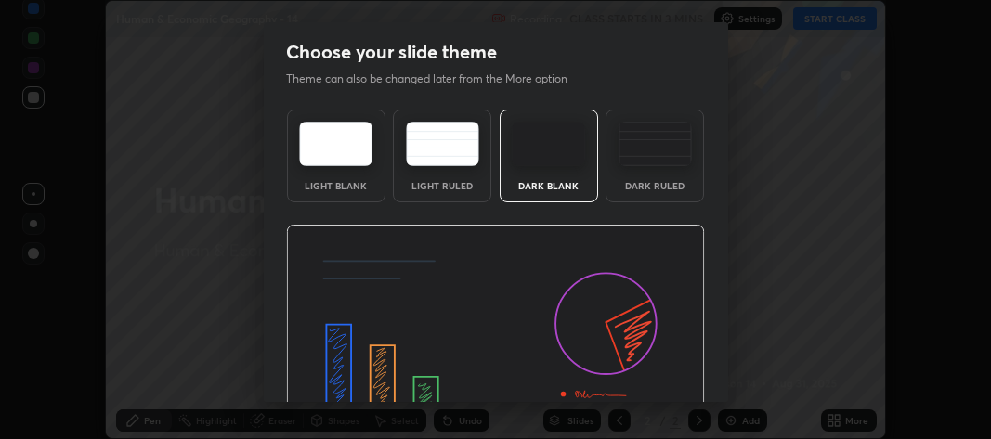
click at [666, 373] on img at bounding box center [495, 343] width 419 height 236
click at [668, 372] on img at bounding box center [495, 343] width 419 height 236
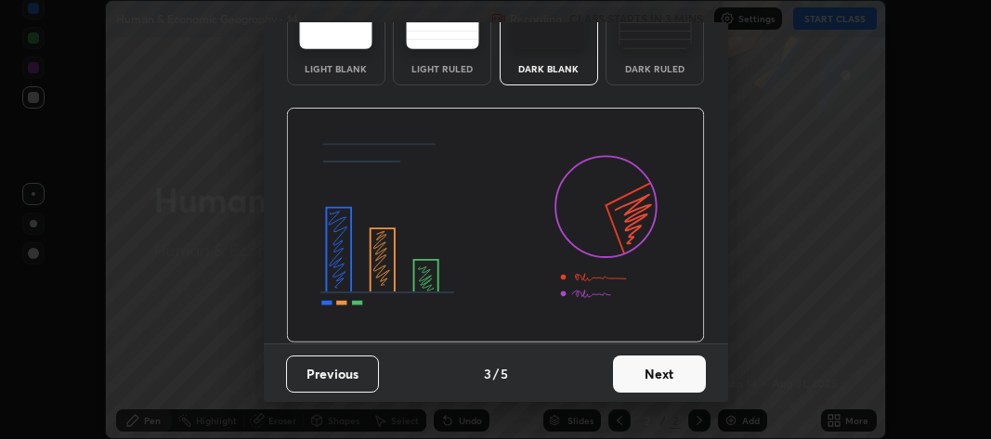
click at [658, 370] on button "Next" at bounding box center [659, 374] width 93 height 37
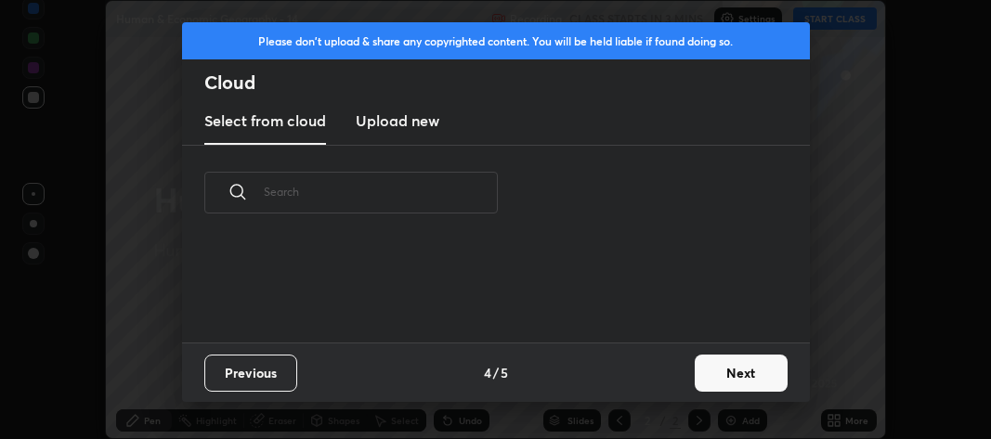
click at [671, 371] on div "Previous 4 / 5 Next" at bounding box center [496, 372] width 628 height 59
click at [718, 375] on button "Next" at bounding box center [741, 373] width 93 height 37
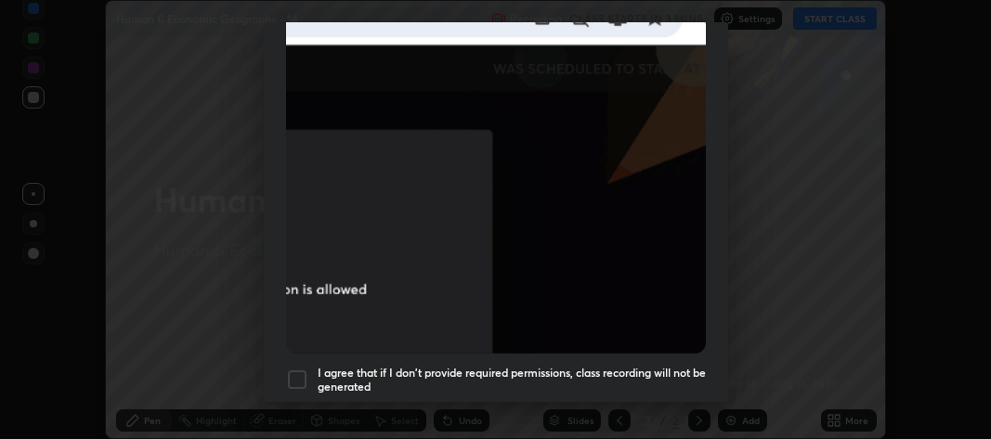
scroll to position [548, 0]
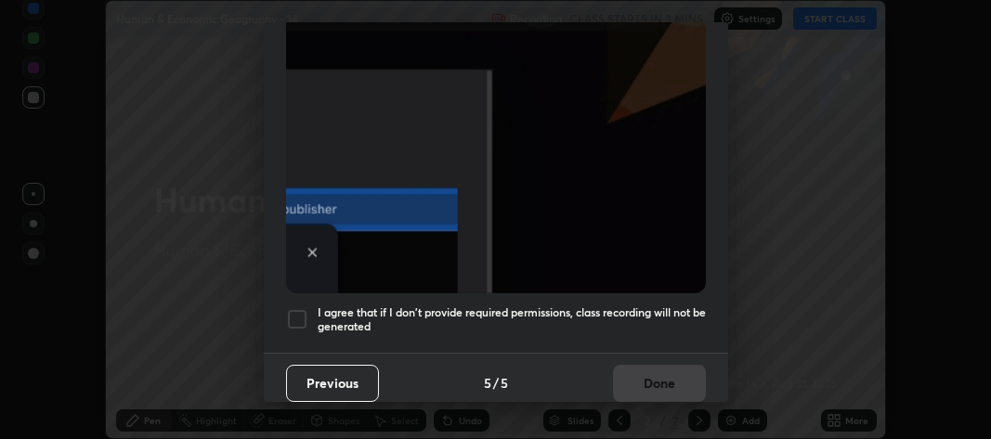
click at [300, 309] on div at bounding box center [297, 319] width 22 height 22
click at [641, 367] on button "Done" at bounding box center [659, 383] width 93 height 37
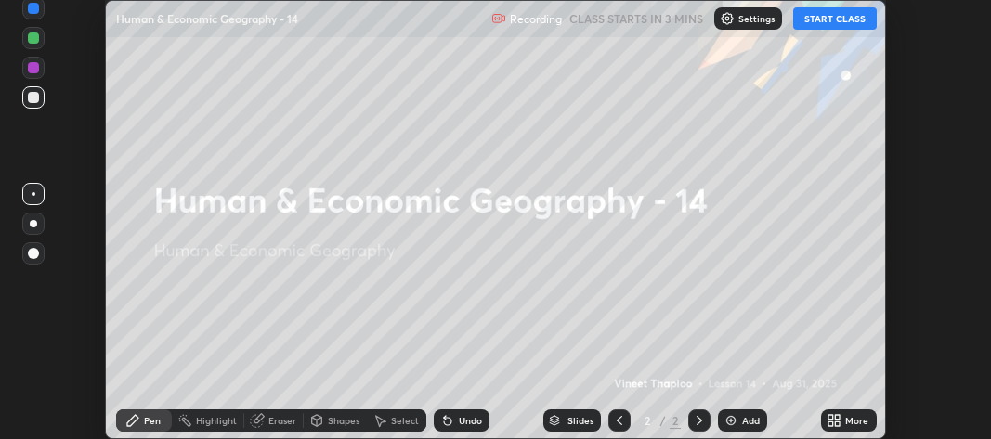
click at [829, 422] on icon at bounding box center [831, 424] width 5 height 5
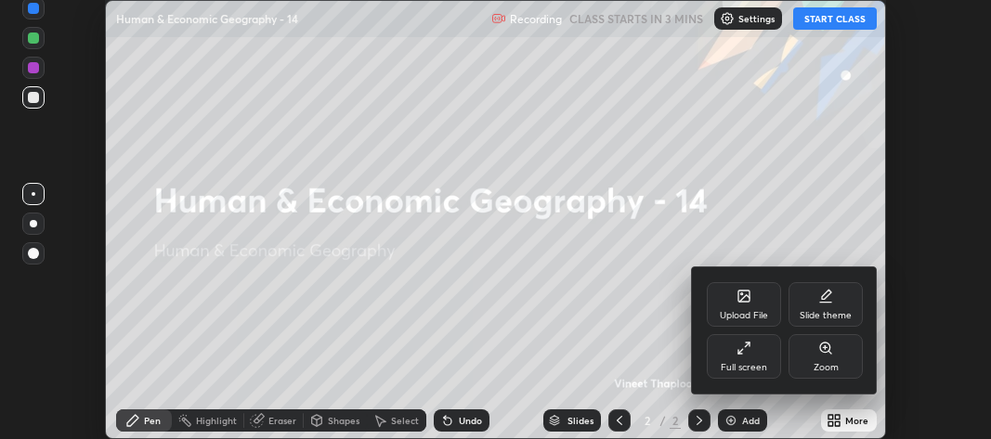
click at [744, 312] on div "Upload File" at bounding box center [744, 315] width 48 height 9
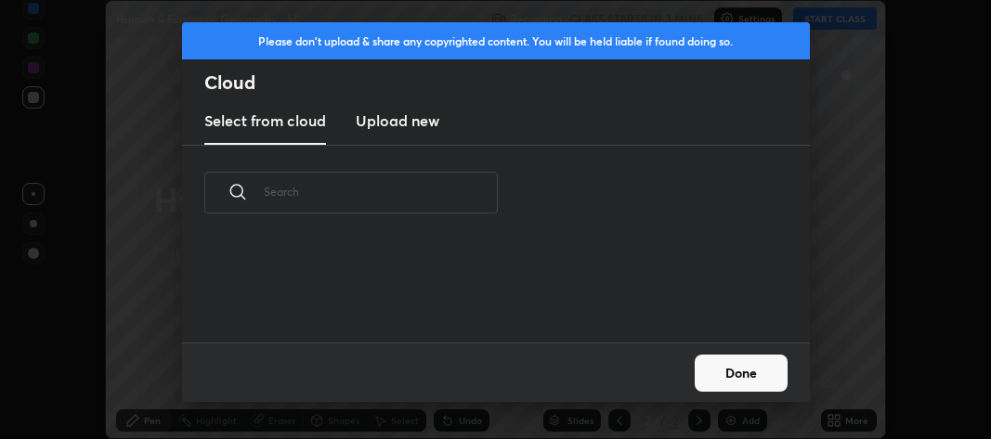
scroll to position [102, 596]
click at [395, 119] on h3 "Upload new" at bounding box center [398, 121] width 84 height 22
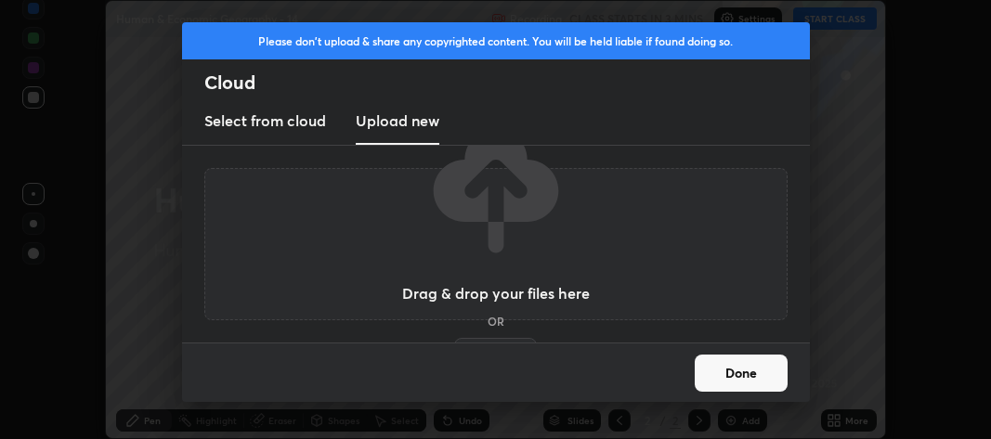
click at [483, 339] on label "Browse" at bounding box center [495, 353] width 83 height 30
click at [454, 339] on input "Browse" at bounding box center [454, 353] width 0 height 30
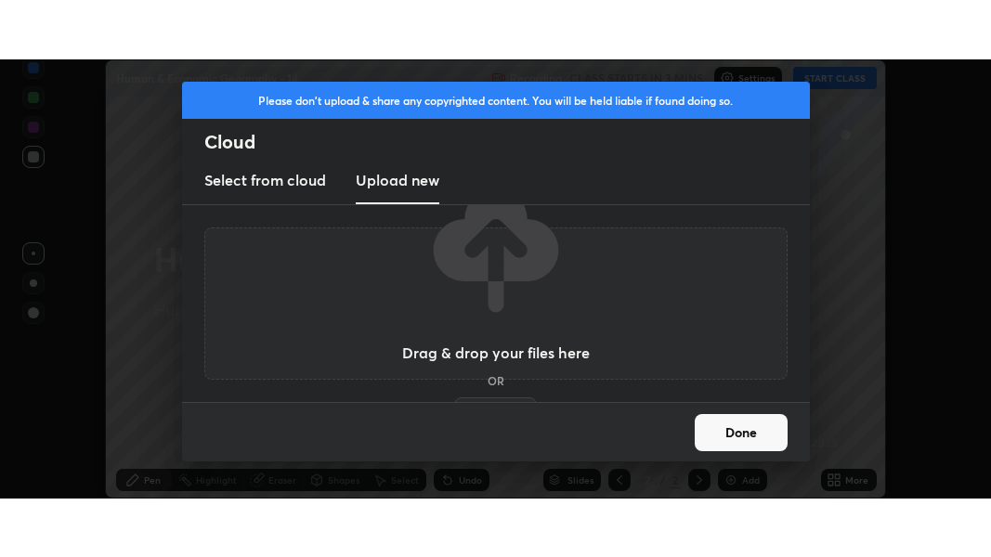
scroll to position [24, 0]
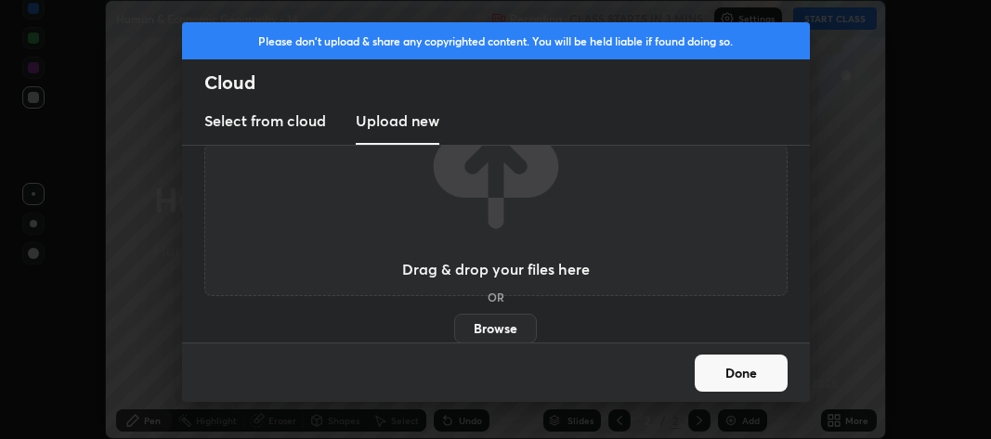
click at [703, 373] on button "Done" at bounding box center [741, 373] width 93 height 37
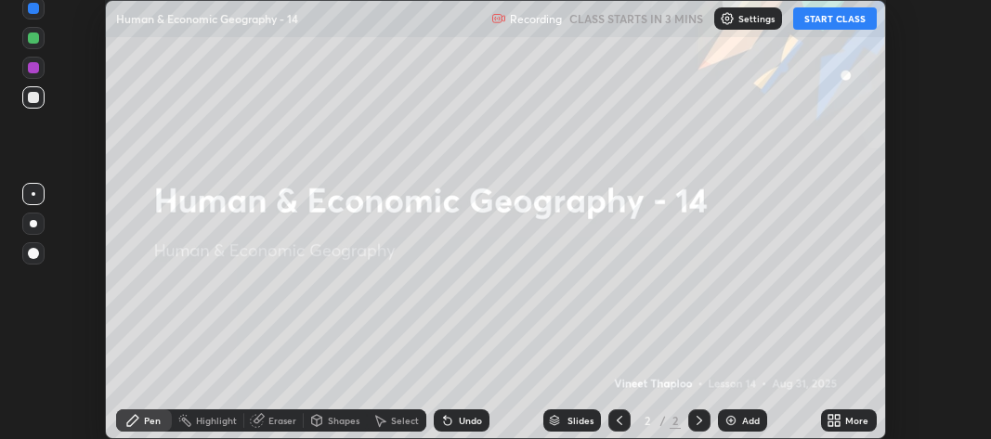
click at [823, 418] on div "More" at bounding box center [849, 421] width 56 height 22
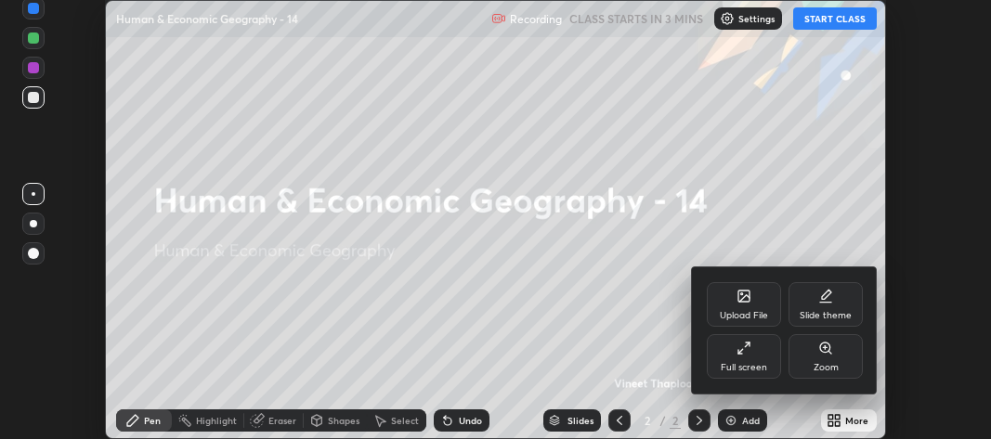
click at [828, 419] on div at bounding box center [495, 219] width 991 height 439
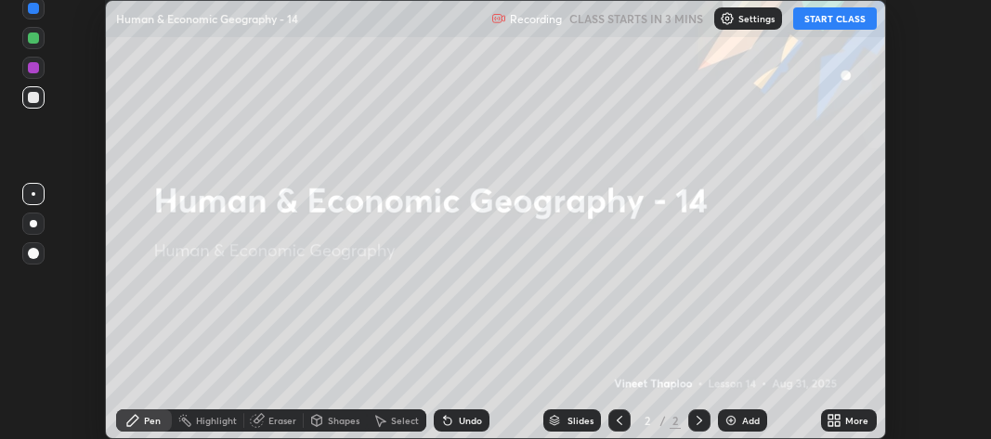
click at [832, 417] on icon at bounding box center [831, 417] width 5 height 5
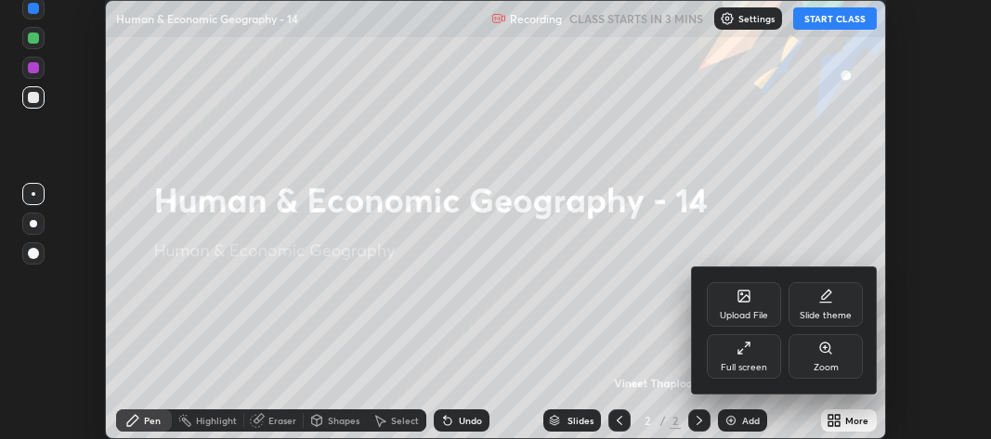
click at [741, 357] on div "Full screen" at bounding box center [744, 356] width 74 height 45
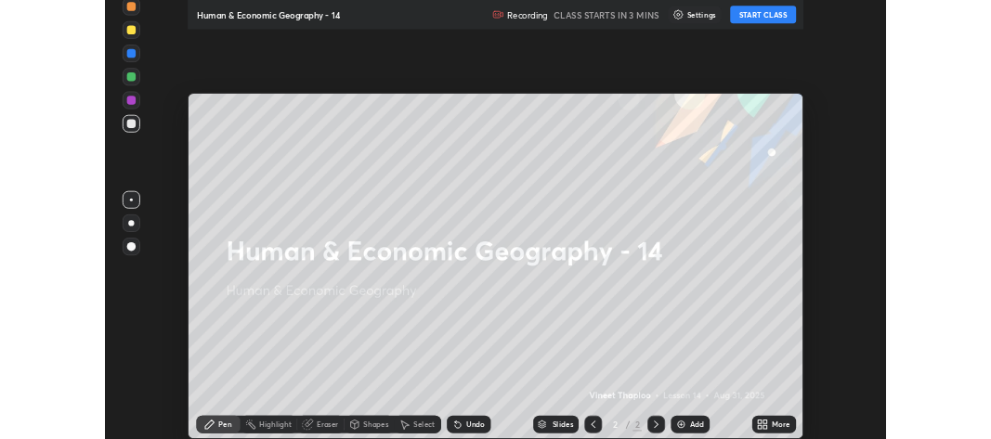
scroll to position [557, 991]
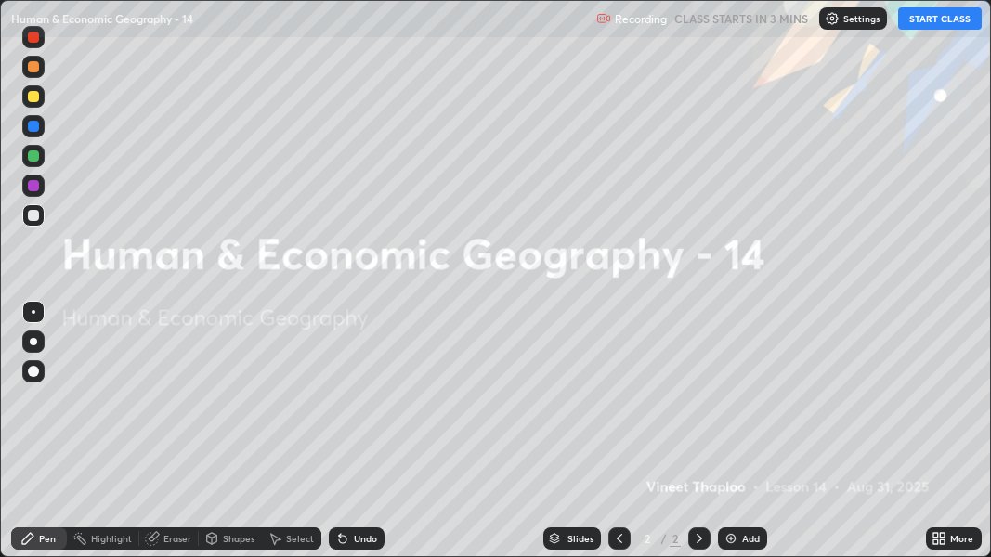
click at [937, 16] on button "START CLASS" at bounding box center [940, 18] width 84 height 22
click at [731, 439] on img at bounding box center [731, 538] width 15 height 15
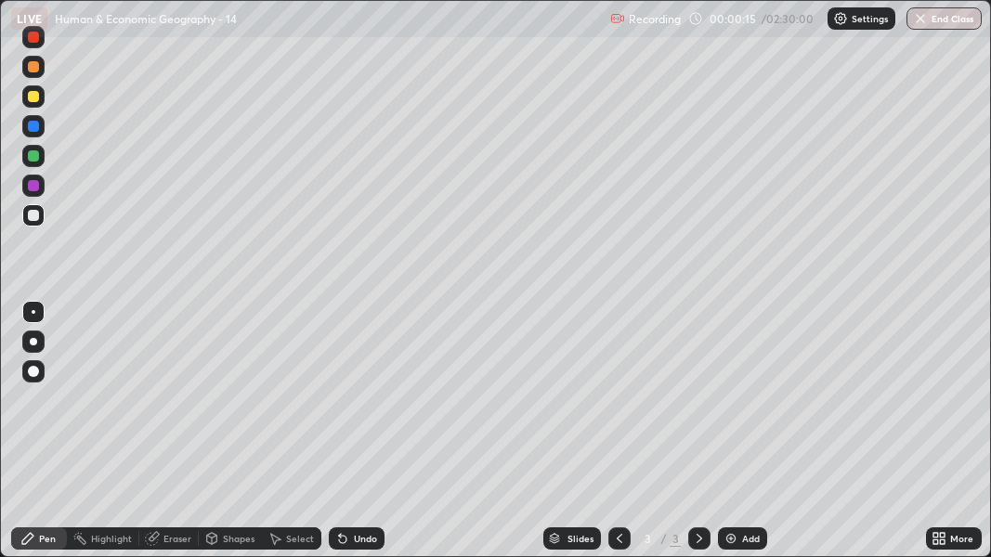
click at [35, 371] on div at bounding box center [33, 371] width 11 height 11
click at [33, 342] on div at bounding box center [33, 341] width 7 height 7
click at [34, 160] on div at bounding box center [33, 156] width 11 height 11
click at [41, 99] on div at bounding box center [33, 96] width 22 height 22
click at [32, 343] on div at bounding box center [33, 341] width 7 height 7
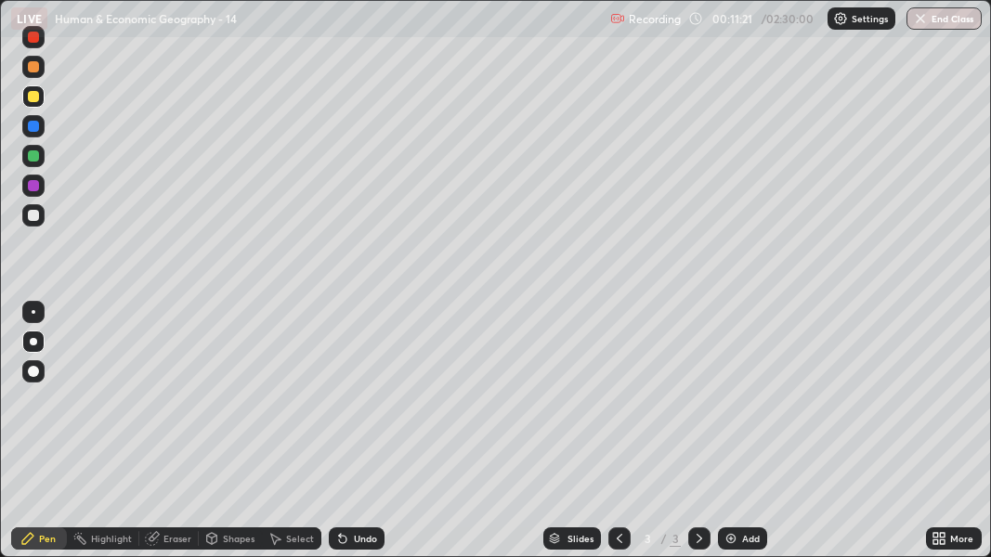
click at [31, 343] on div at bounding box center [33, 341] width 7 height 7
click at [354, 439] on div "Undo" at bounding box center [365, 538] width 23 height 9
click at [356, 439] on div "Undo" at bounding box center [365, 538] width 23 height 9
click at [734, 439] on img at bounding box center [731, 538] width 15 height 15
click at [37, 219] on div at bounding box center [33, 215] width 11 height 11
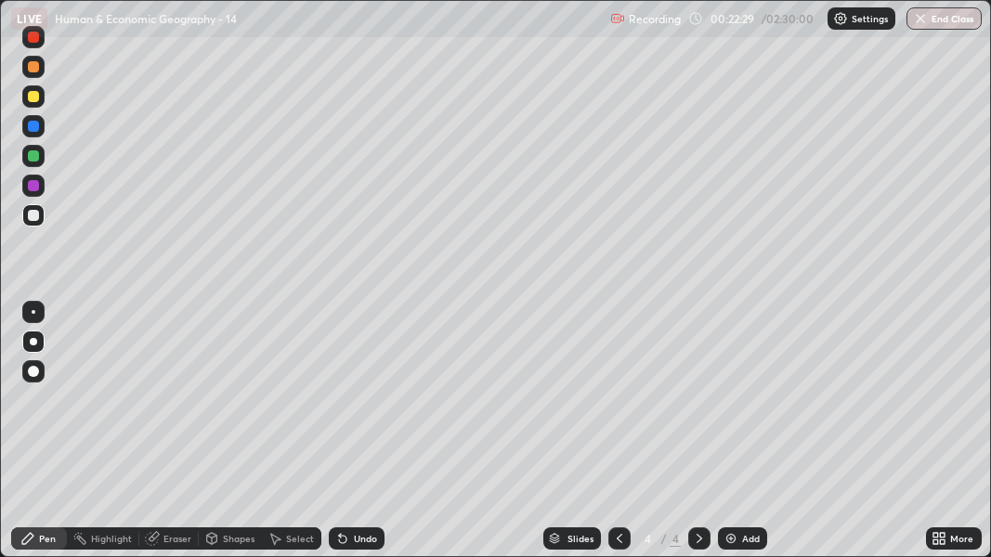
click at [35, 220] on div at bounding box center [33, 215] width 11 height 11
click at [33, 342] on div at bounding box center [33, 341] width 7 height 7
click at [33, 99] on div at bounding box center [33, 96] width 11 height 11
click at [35, 343] on div at bounding box center [33, 341] width 7 height 7
click at [174, 439] on div "Eraser" at bounding box center [178, 538] width 28 height 9
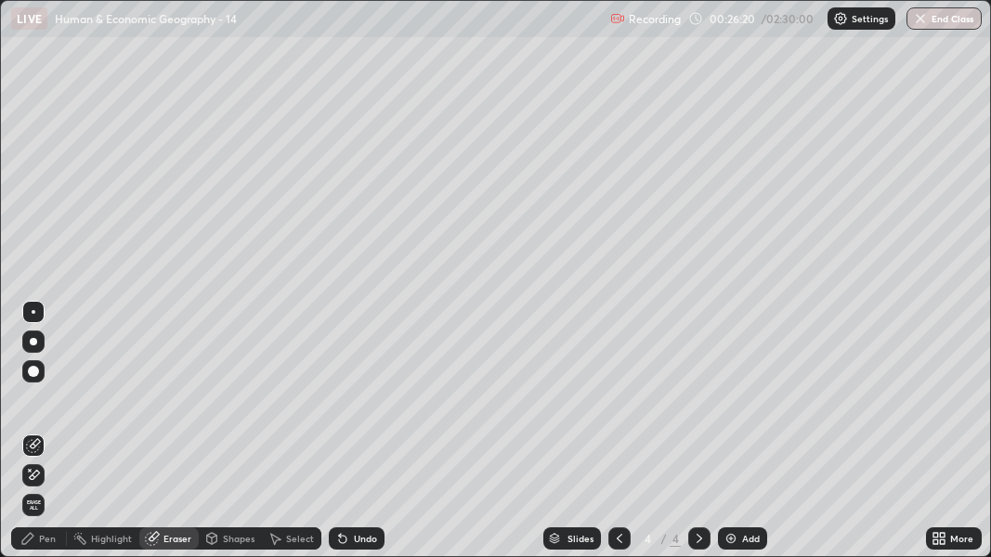
click at [48, 439] on div "Pen" at bounding box center [47, 538] width 17 height 9
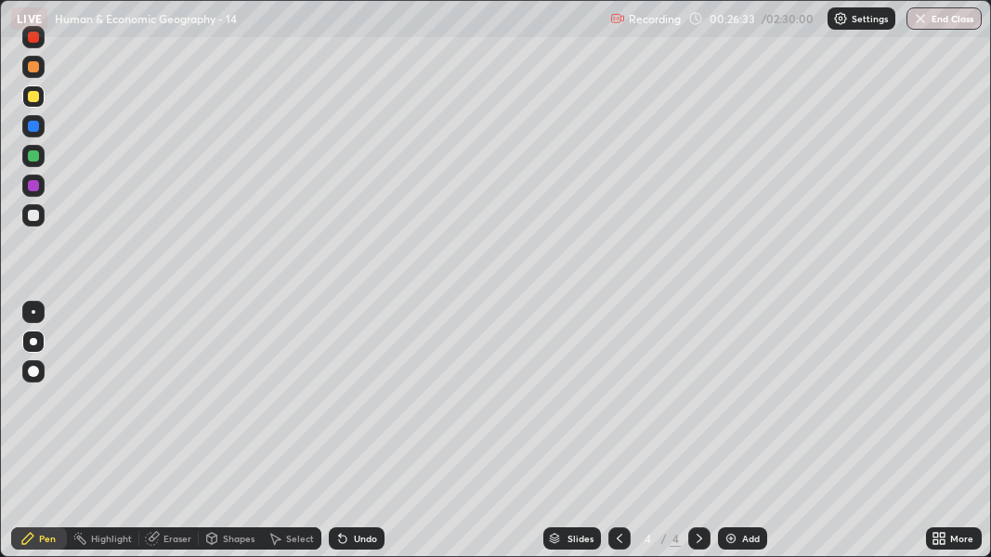
click at [35, 342] on div at bounding box center [33, 341] width 7 height 7
click at [33, 342] on div at bounding box center [33, 341] width 7 height 7
click at [33, 95] on div at bounding box center [33, 96] width 11 height 11
click at [944, 439] on icon at bounding box center [943, 542] width 5 height 5
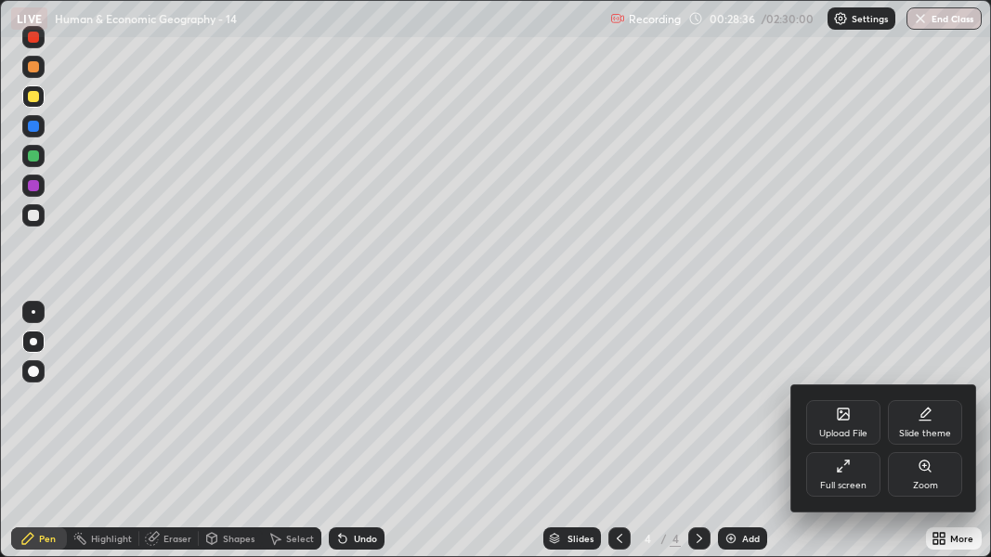
click at [842, 439] on div "Full screen" at bounding box center [843, 485] width 46 height 9
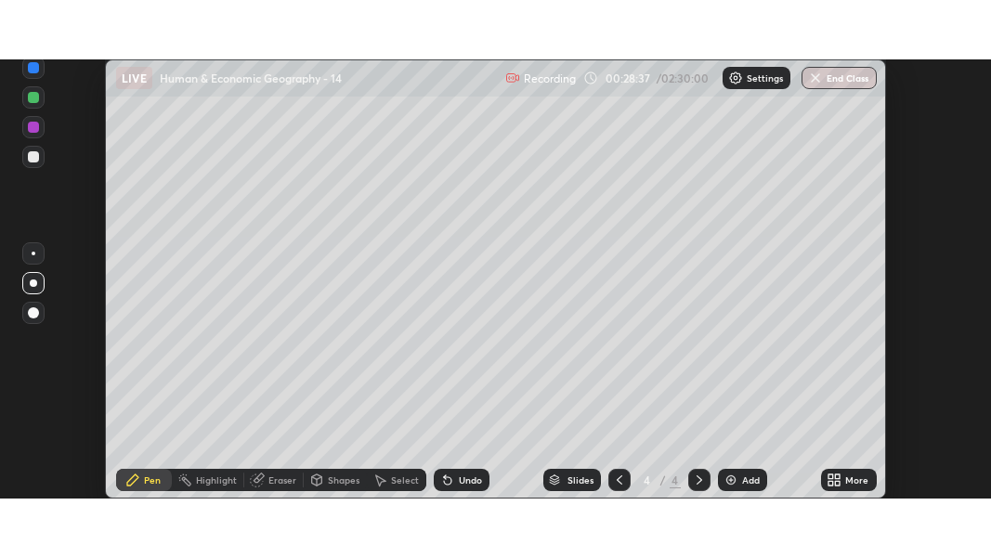
scroll to position [92473, 91921]
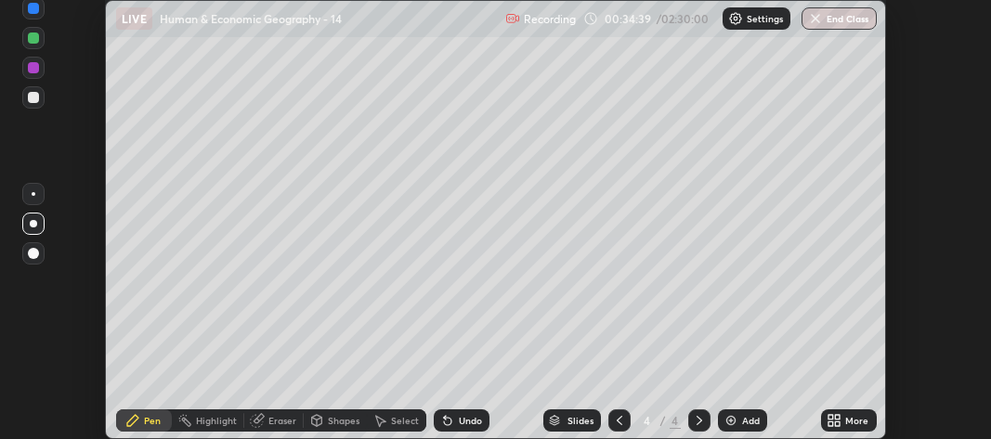
click at [841, 420] on icon at bounding box center [834, 420] width 15 height 15
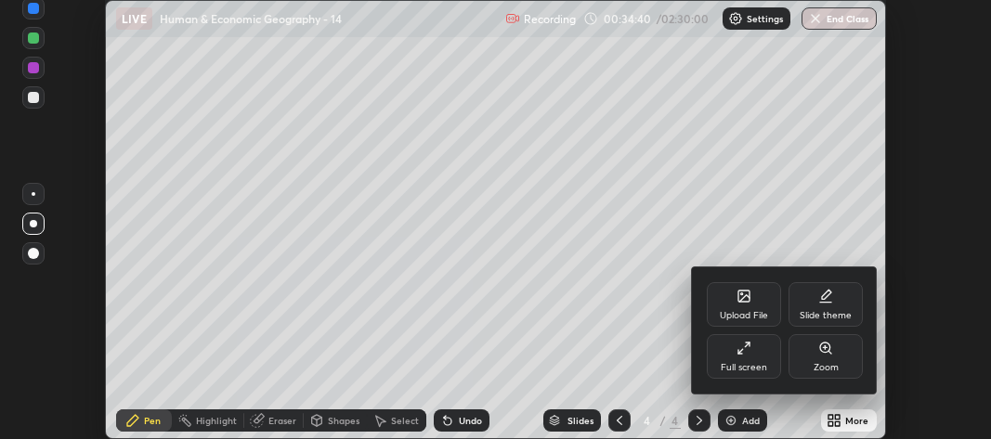
click at [743, 366] on div "Full screen" at bounding box center [744, 367] width 46 height 9
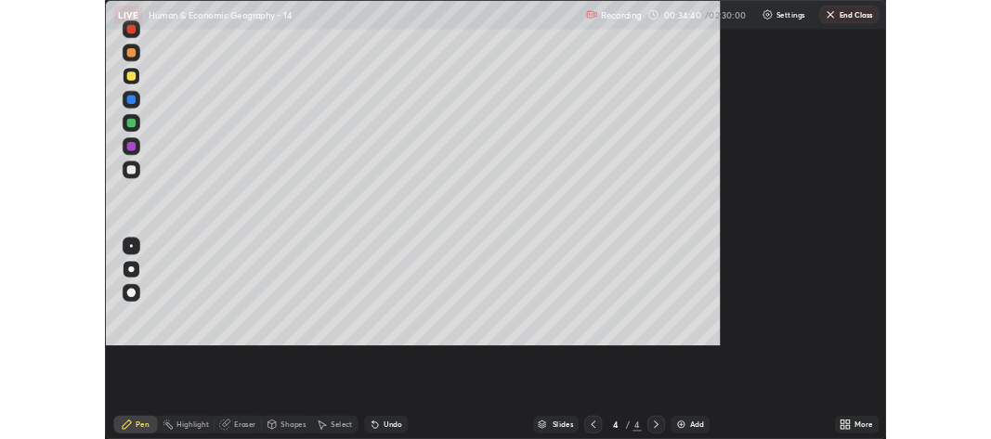
scroll to position [557, 991]
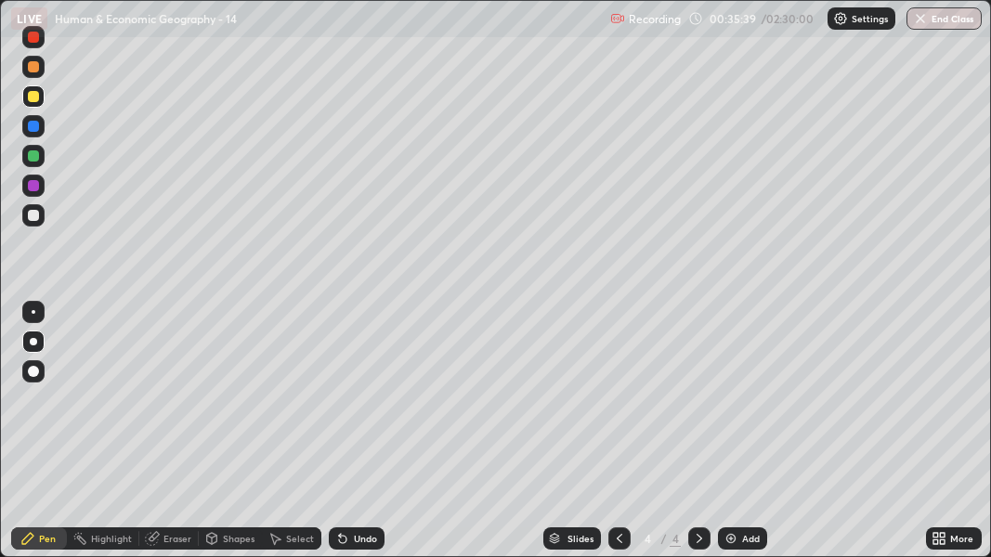
click at [31, 164] on div at bounding box center [33, 156] width 22 height 22
click at [950, 439] on div "More" at bounding box center [954, 539] width 56 height 22
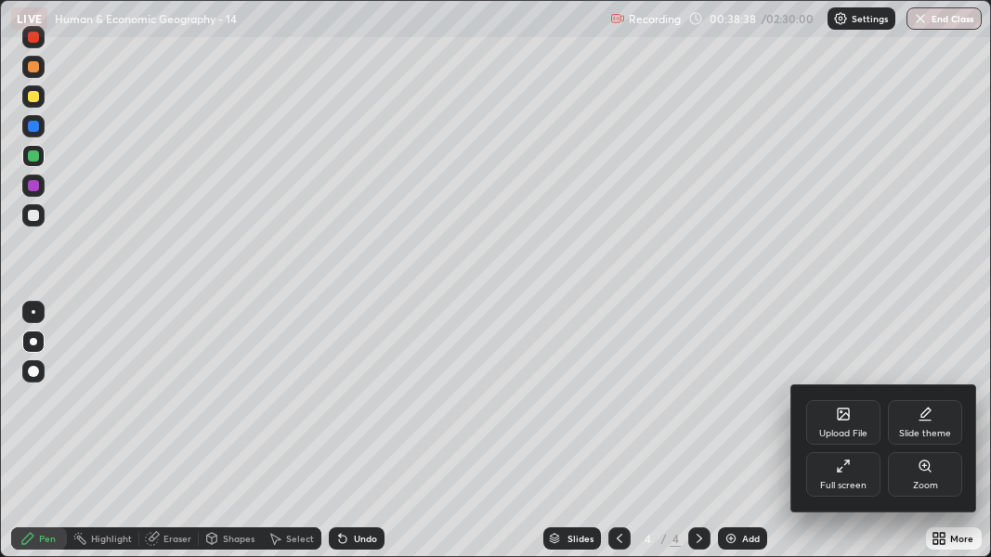
click at [858, 439] on div "Full screen" at bounding box center [843, 474] width 74 height 45
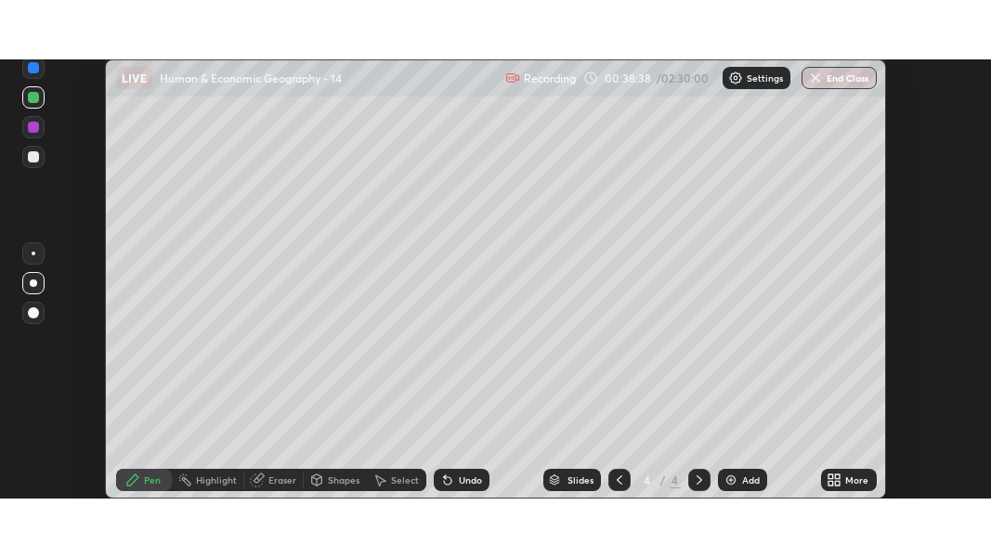
scroll to position [92473, 91921]
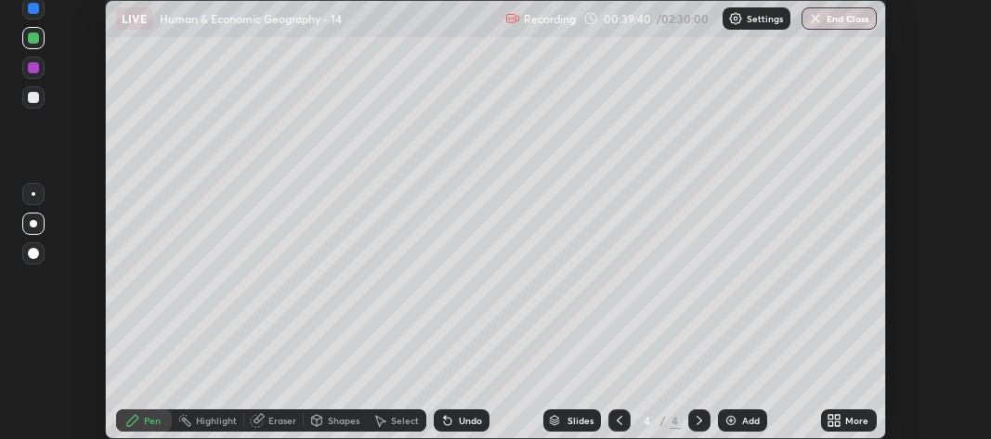
click at [836, 419] on icon at bounding box center [838, 417] width 5 height 5
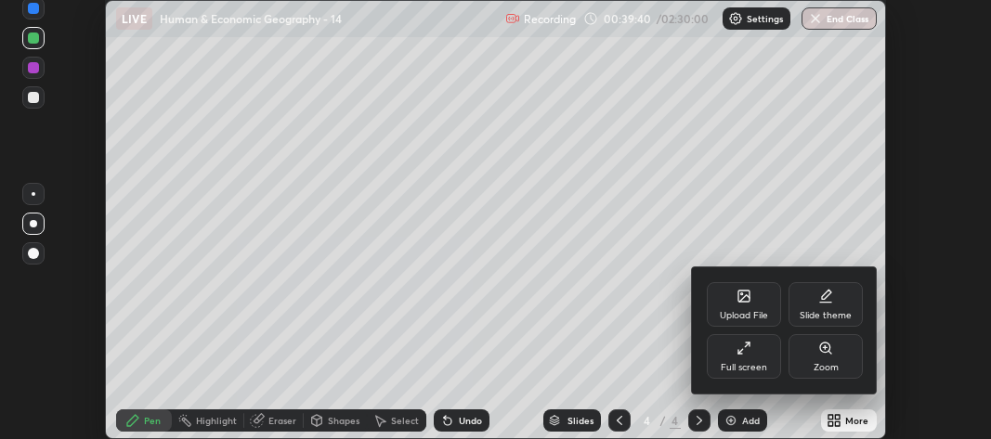
click at [754, 358] on div "Full screen" at bounding box center [744, 356] width 74 height 45
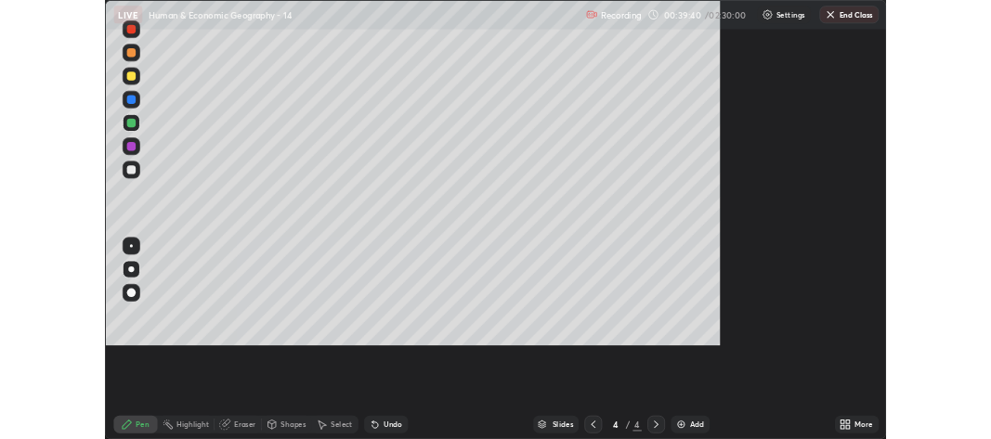
scroll to position [557, 991]
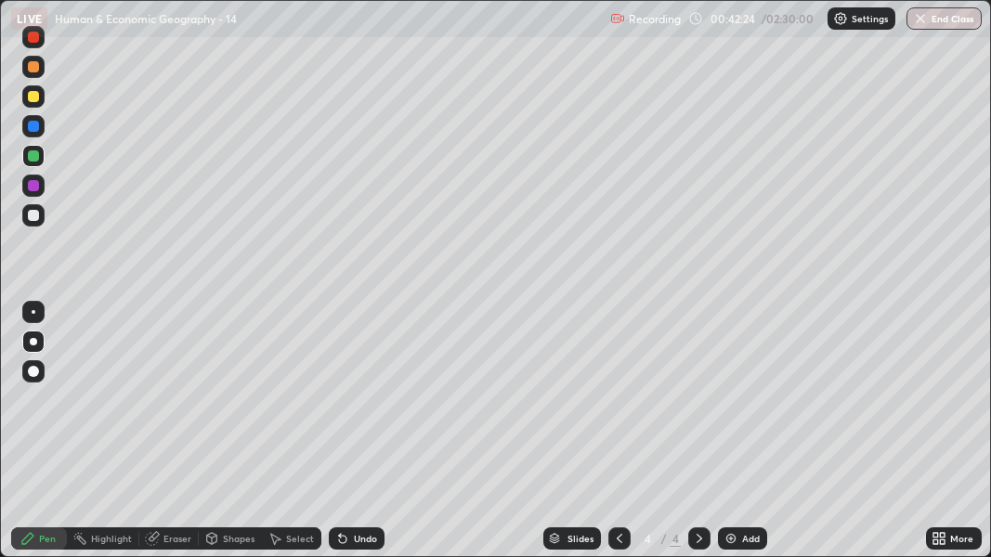
click at [34, 215] on div at bounding box center [33, 215] width 11 height 11
click at [948, 439] on div "More" at bounding box center [954, 539] width 56 height 22
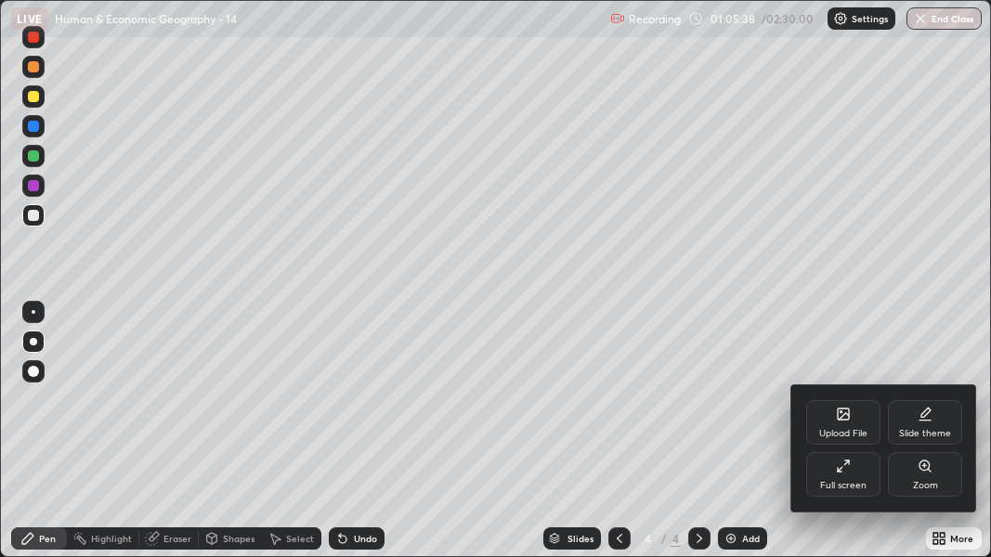
click at [872, 439] on div "Full screen" at bounding box center [843, 474] width 74 height 45
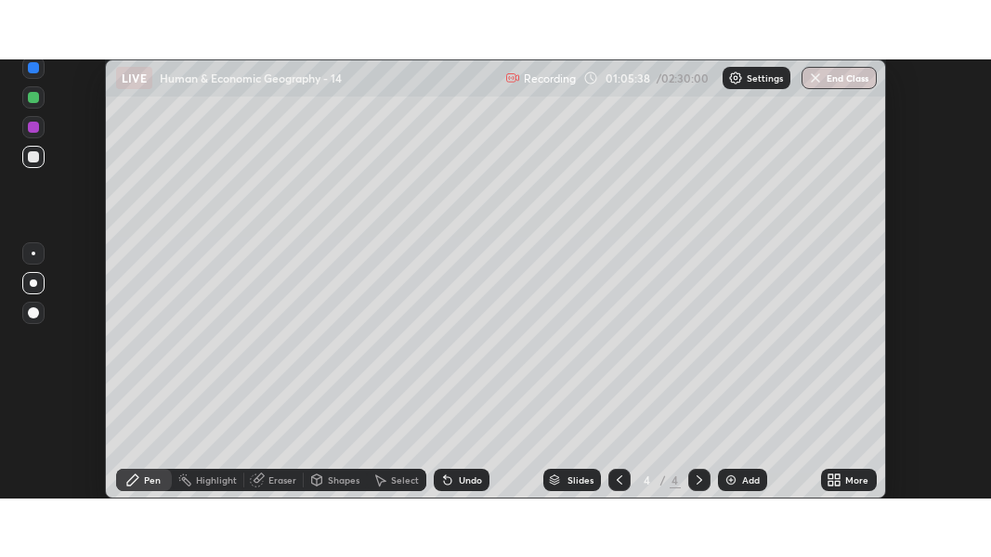
scroll to position [92473, 91921]
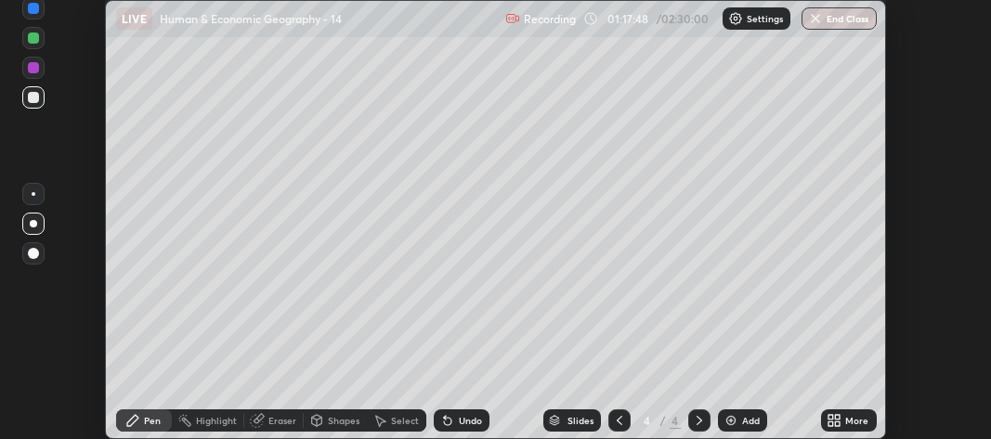
click at [841, 423] on icon at bounding box center [838, 424] width 5 height 5
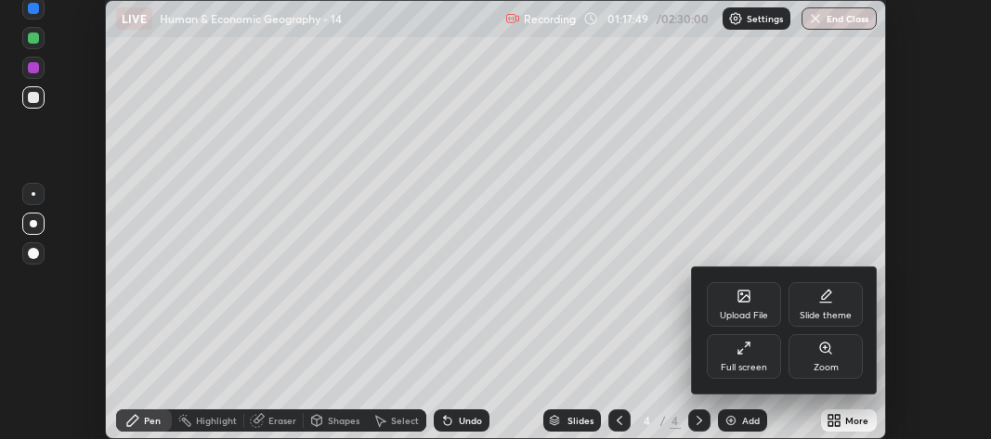
click at [749, 365] on div "Full screen" at bounding box center [744, 367] width 46 height 9
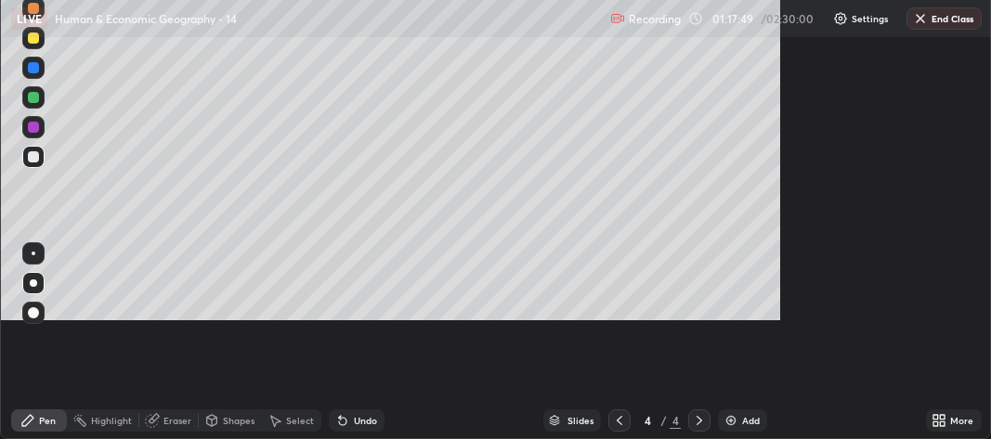
scroll to position [557, 991]
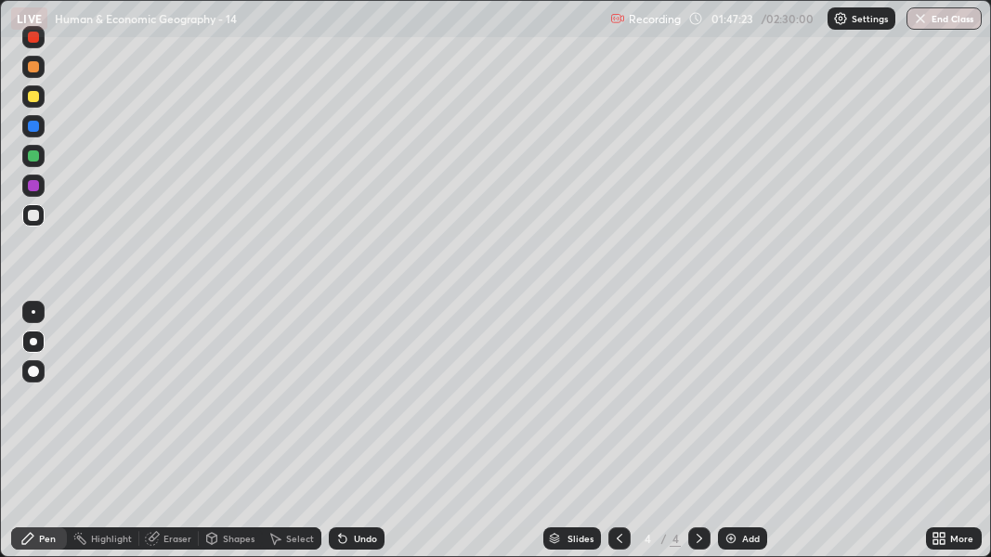
click at [943, 439] on icon at bounding box center [943, 542] width 5 height 5
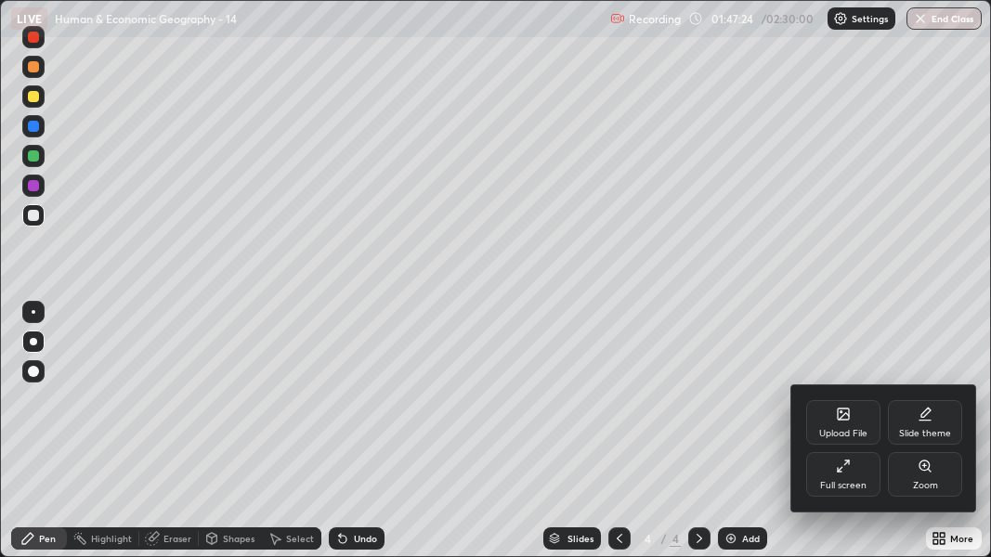
click at [857, 439] on div "Full screen" at bounding box center [843, 474] width 74 height 45
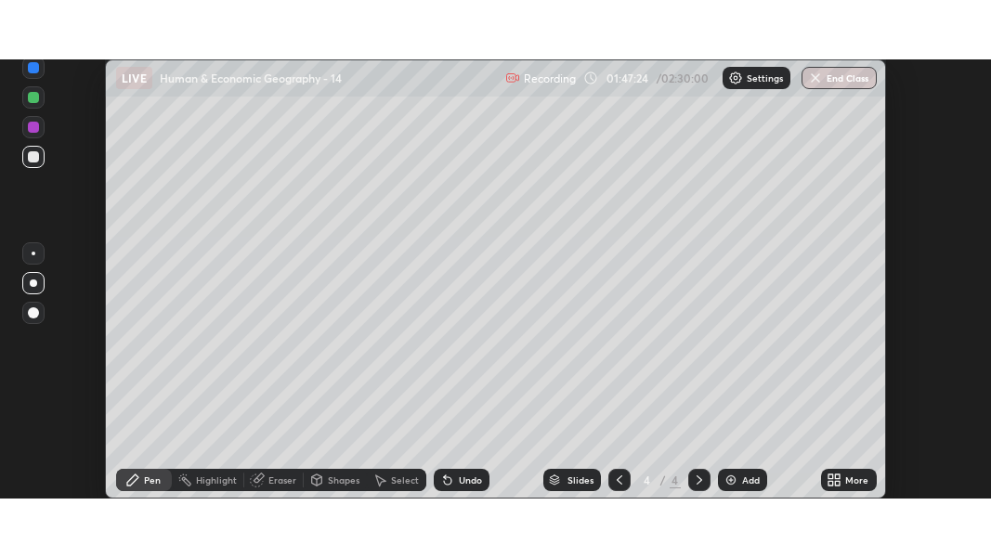
scroll to position [92473, 91921]
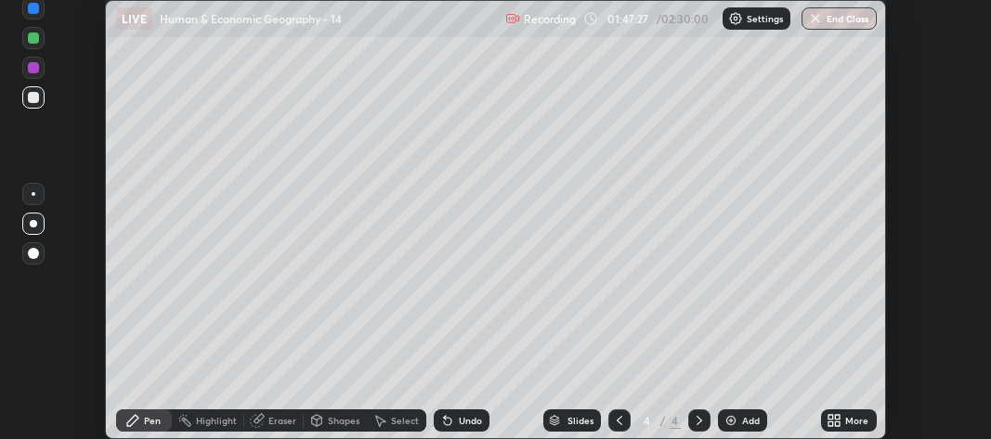
click at [853, 424] on div "More" at bounding box center [857, 420] width 23 height 9
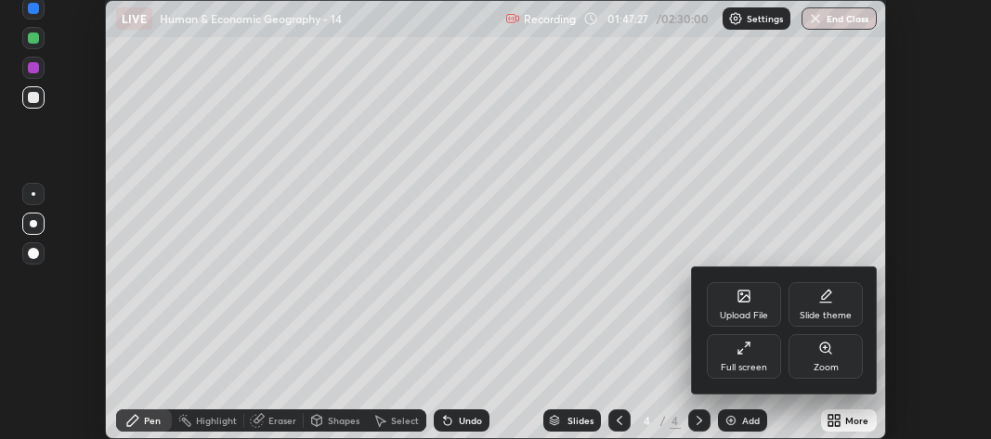
click at [755, 357] on div "Full screen" at bounding box center [744, 356] width 74 height 45
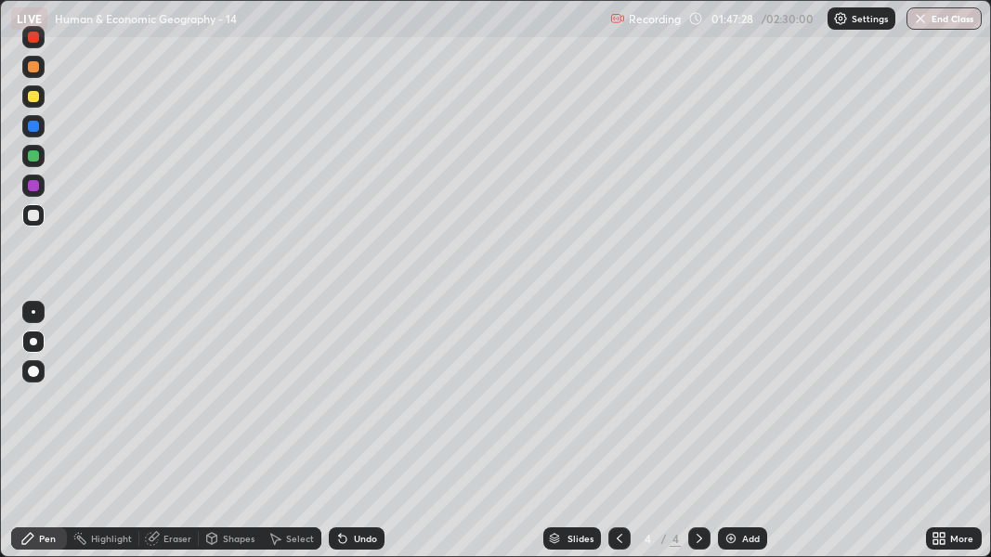
scroll to position [557, 991]
click at [729, 439] on img at bounding box center [731, 538] width 15 height 15
click at [56, 439] on div "Pen" at bounding box center [39, 539] width 56 height 22
click at [368, 439] on div "Undo" at bounding box center [365, 538] width 23 height 9
click at [361, 439] on div "Undo" at bounding box center [357, 539] width 56 height 22
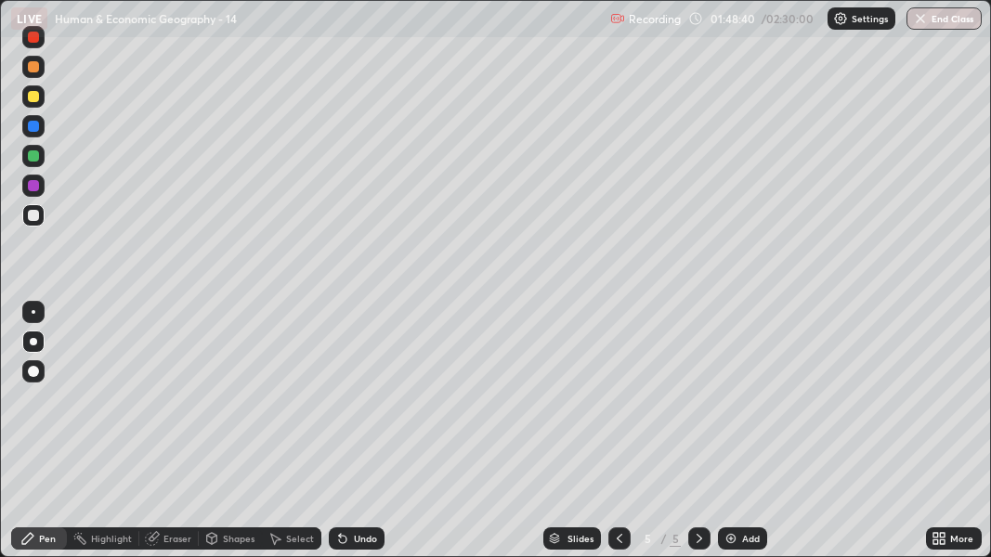
click at [365, 439] on div "Undo" at bounding box center [365, 538] width 23 height 9
click at [368, 439] on div "Undo" at bounding box center [365, 538] width 23 height 9
click at [941, 22] on button "End Class" at bounding box center [944, 18] width 75 height 22
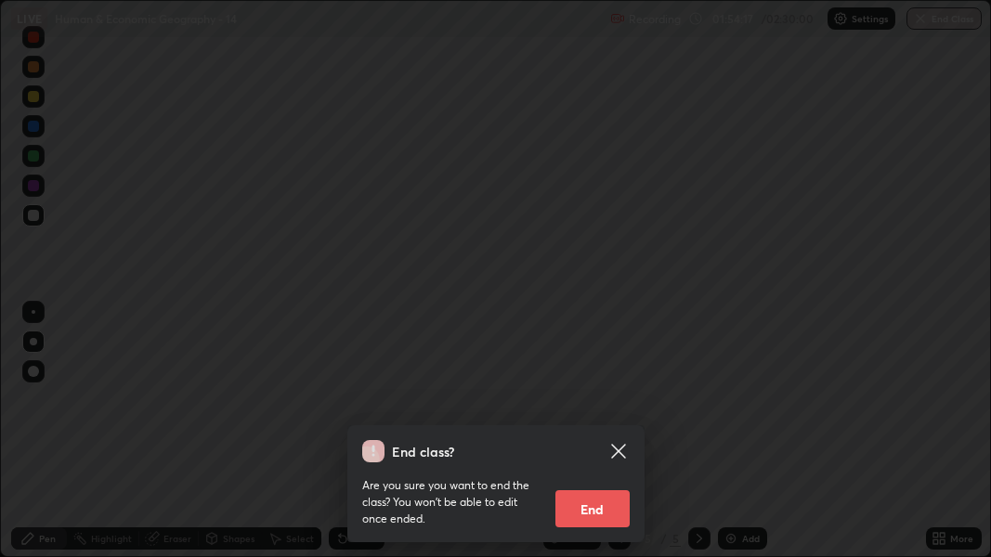
click at [610, 439] on button "End" at bounding box center [593, 509] width 74 height 37
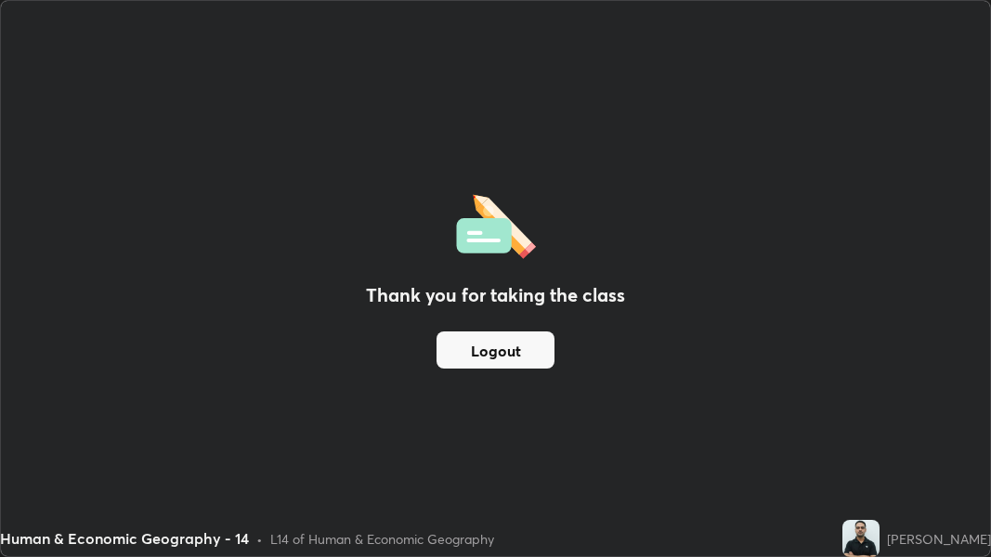
click at [525, 351] on button "Logout" at bounding box center [496, 350] width 118 height 37
click at [518, 347] on button "Logout" at bounding box center [496, 350] width 118 height 37
